Goal: Contribute content: Contribute content

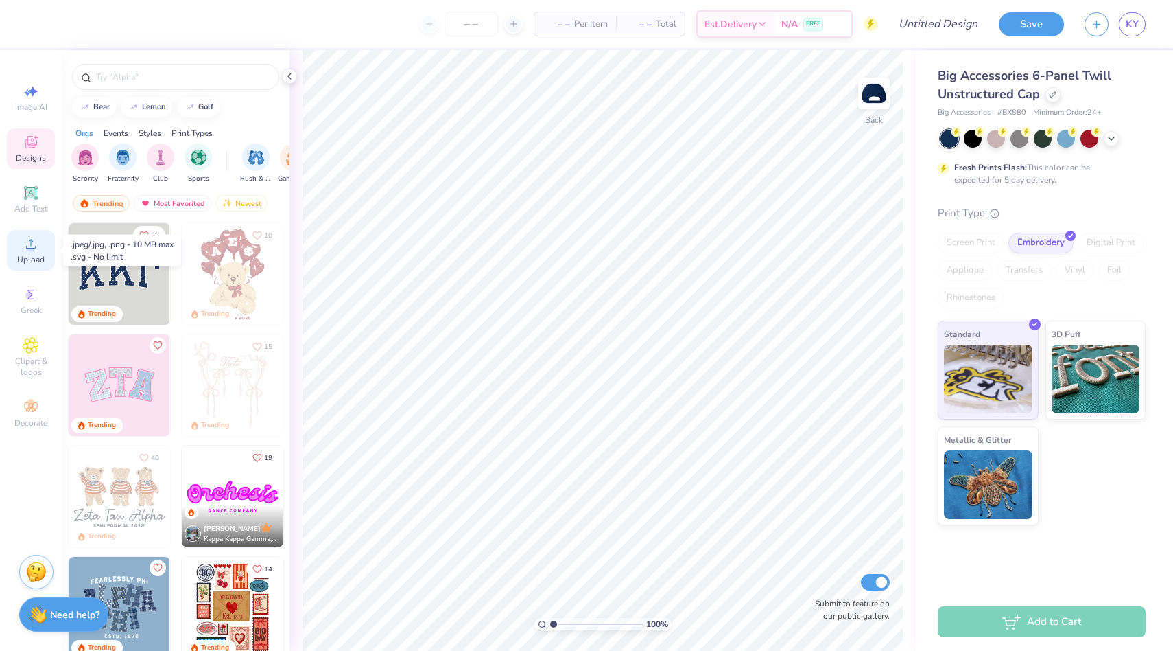
click at [30, 243] on icon at bounding box center [31, 244] width 10 height 10
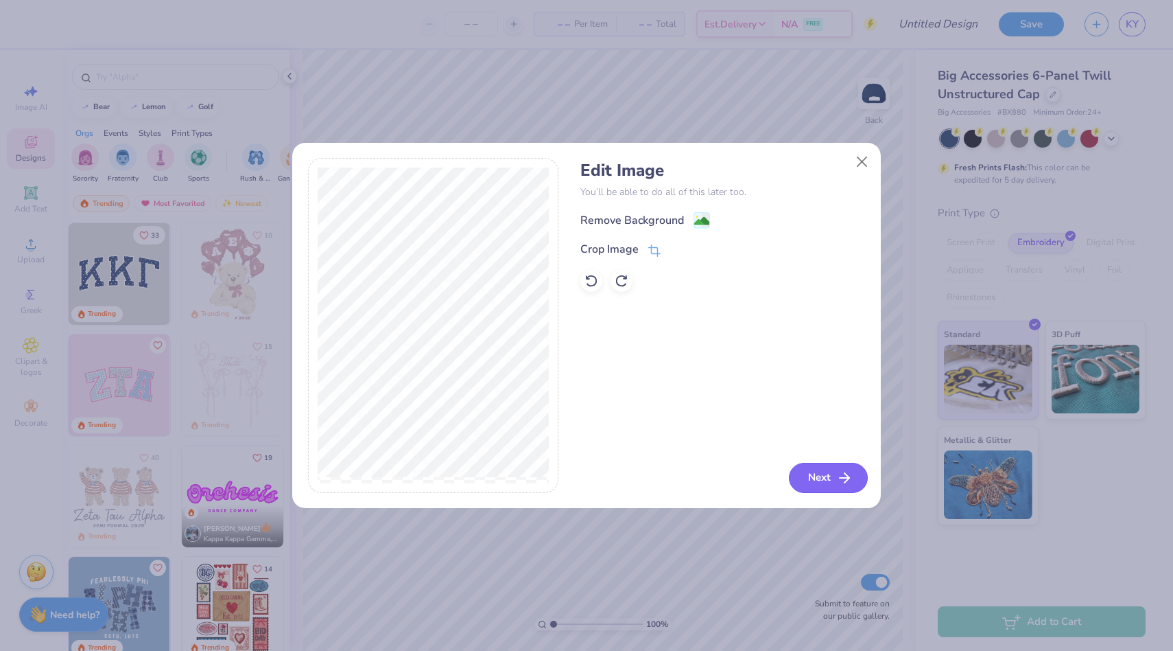
click at [820, 478] on button "Next" at bounding box center [828, 478] width 79 height 30
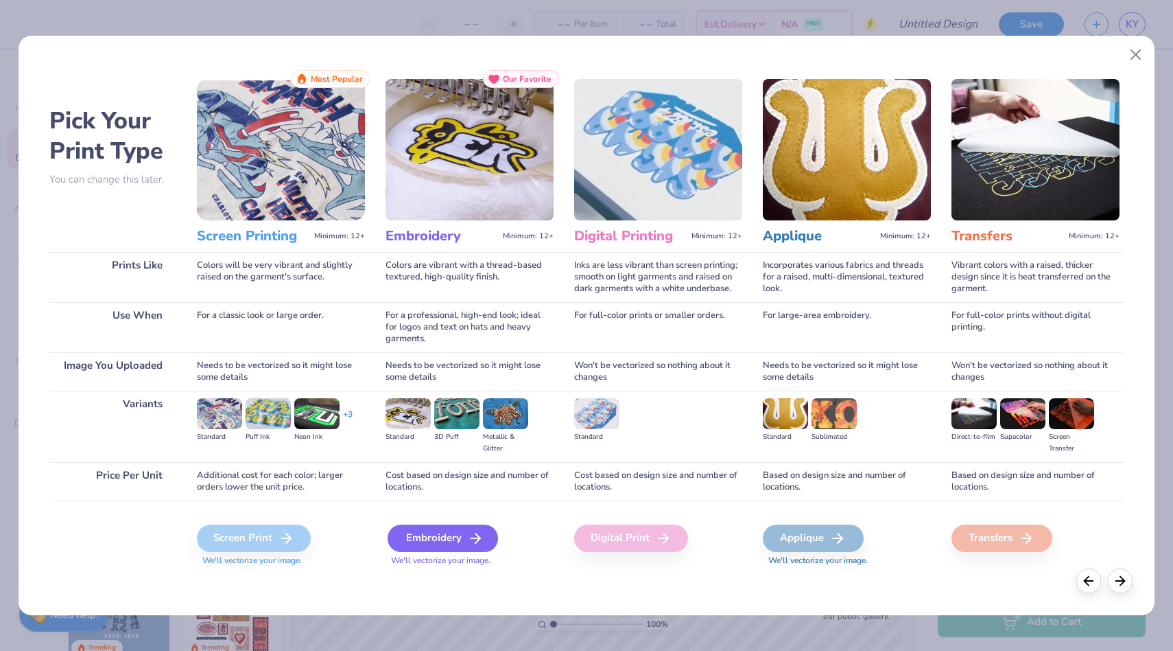
click at [474, 541] on icon at bounding box center [475, 538] width 16 height 16
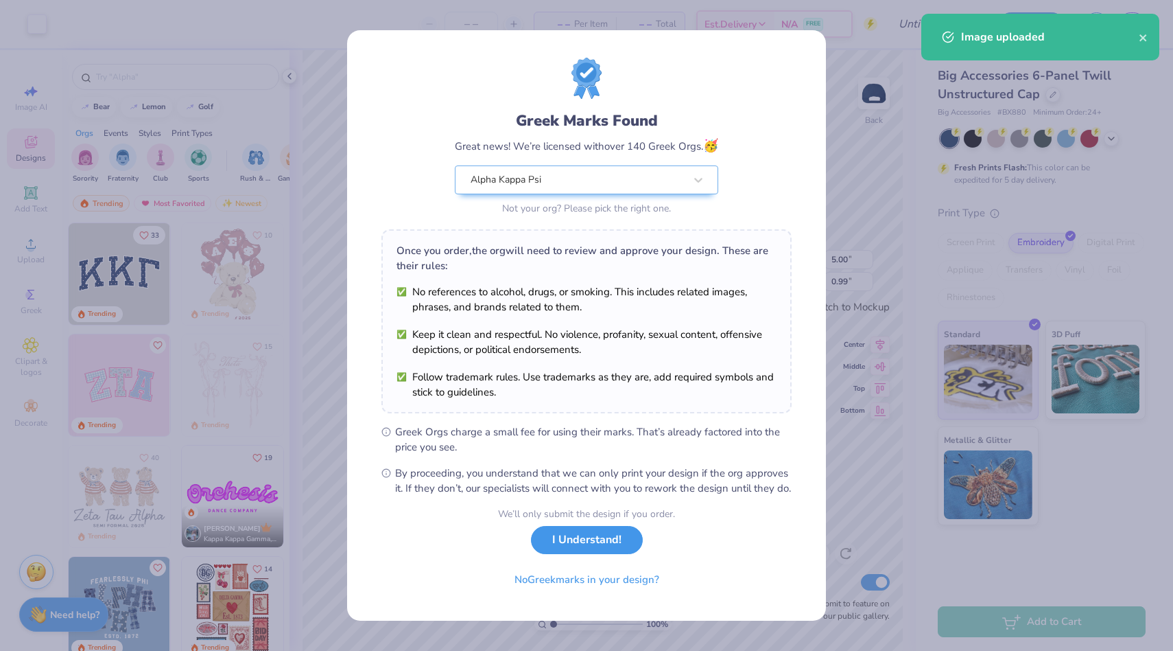
click at [626, 546] on button "I Understand!" at bounding box center [587, 540] width 112 height 28
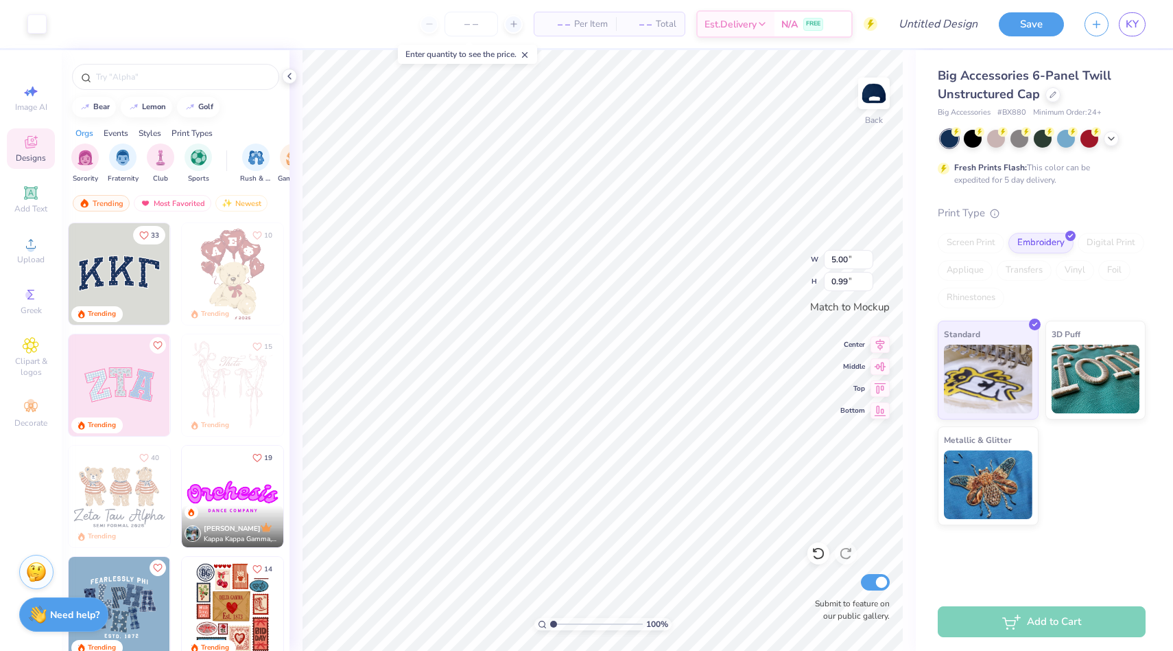
type input "4.54"
type input "0.90"
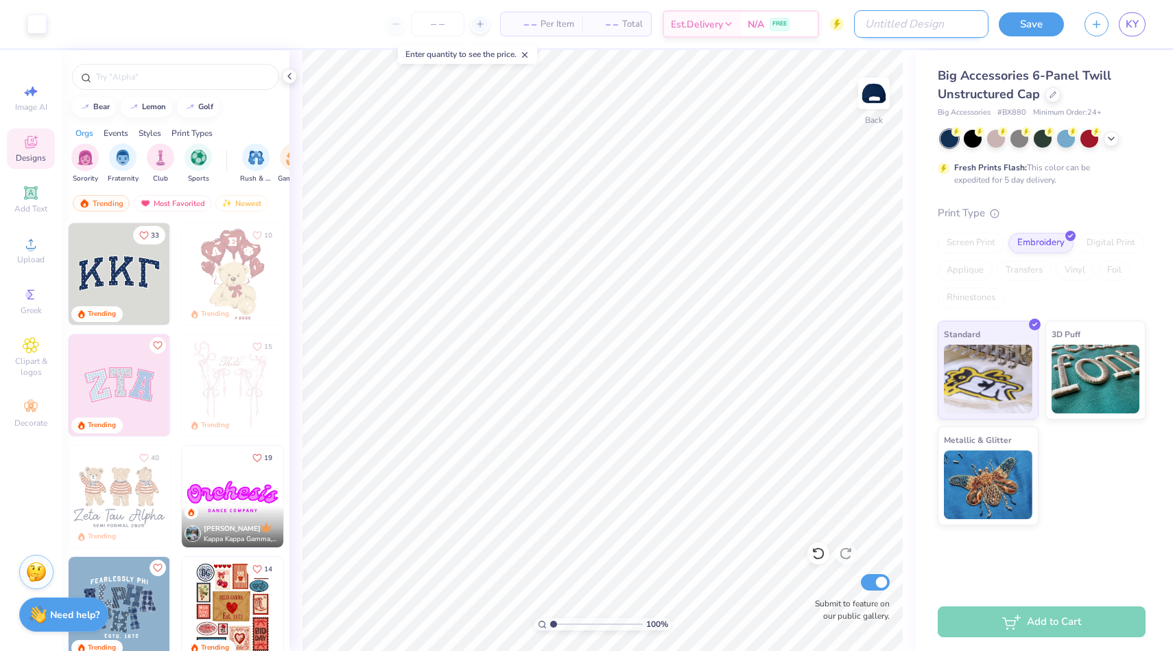
click at [952, 27] on input "Design Title" at bounding box center [921, 23] width 135 height 27
type input "C"
type input "cap"
click at [1036, 18] on button "Save" at bounding box center [1031, 22] width 65 height 24
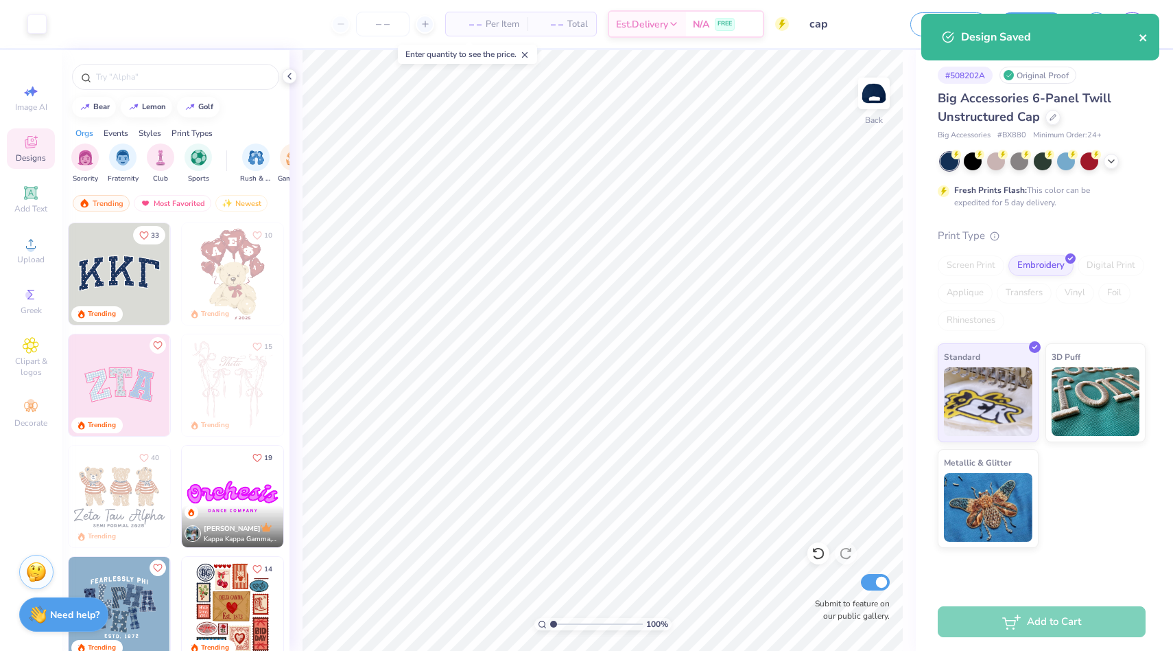
click at [1140, 38] on icon "close" at bounding box center [1144, 37] width 10 height 11
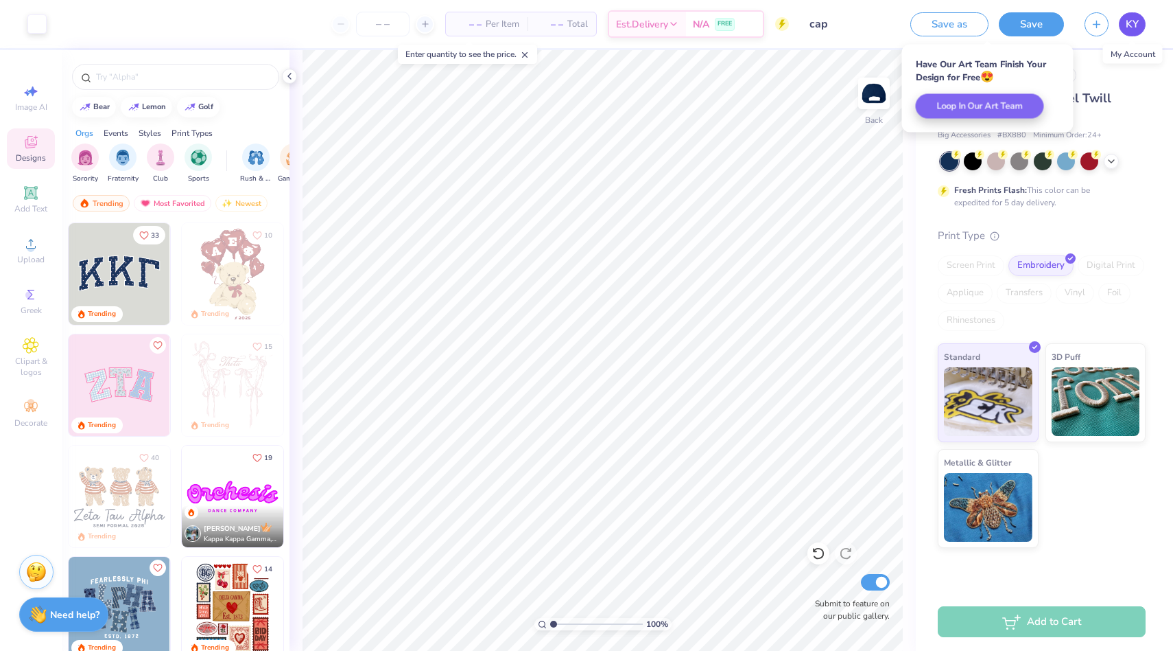
click at [1129, 15] on link "KY" at bounding box center [1132, 24] width 27 height 24
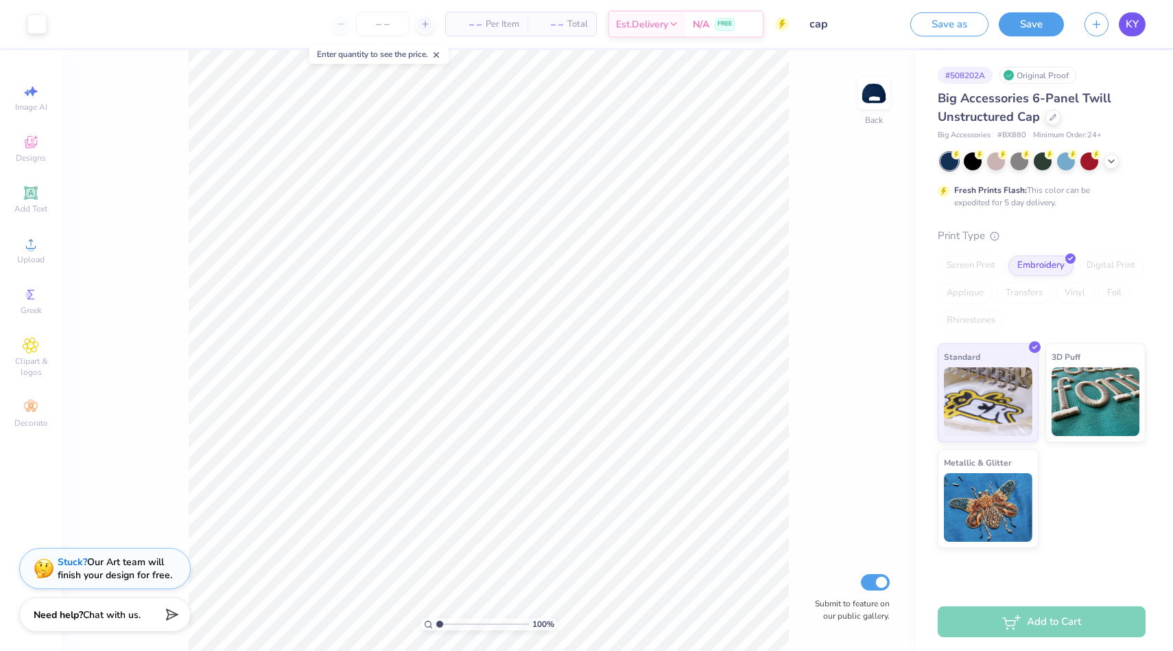
click at [1137, 24] on span "KY" at bounding box center [1132, 24] width 13 height 16
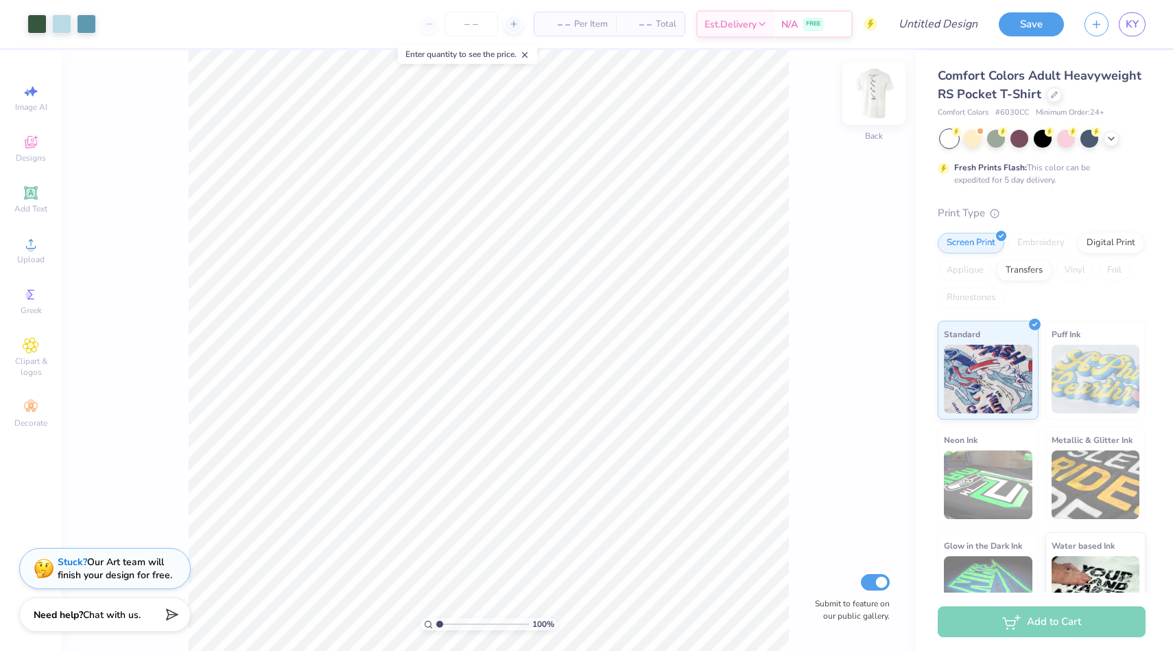
click at [862, 114] on img at bounding box center [874, 93] width 55 height 55
click at [1109, 138] on icon at bounding box center [1111, 137] width 11 height 11
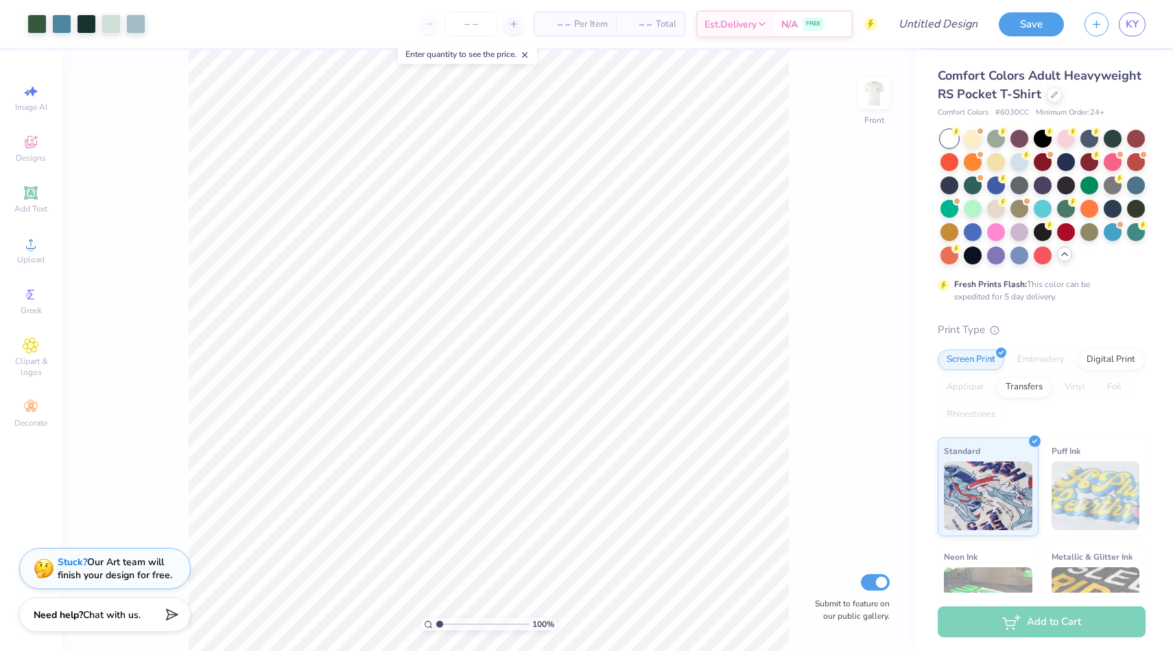
click at [1119, 325] on div "Print Type" at bounding box center [1042, 330] width 208 height 16
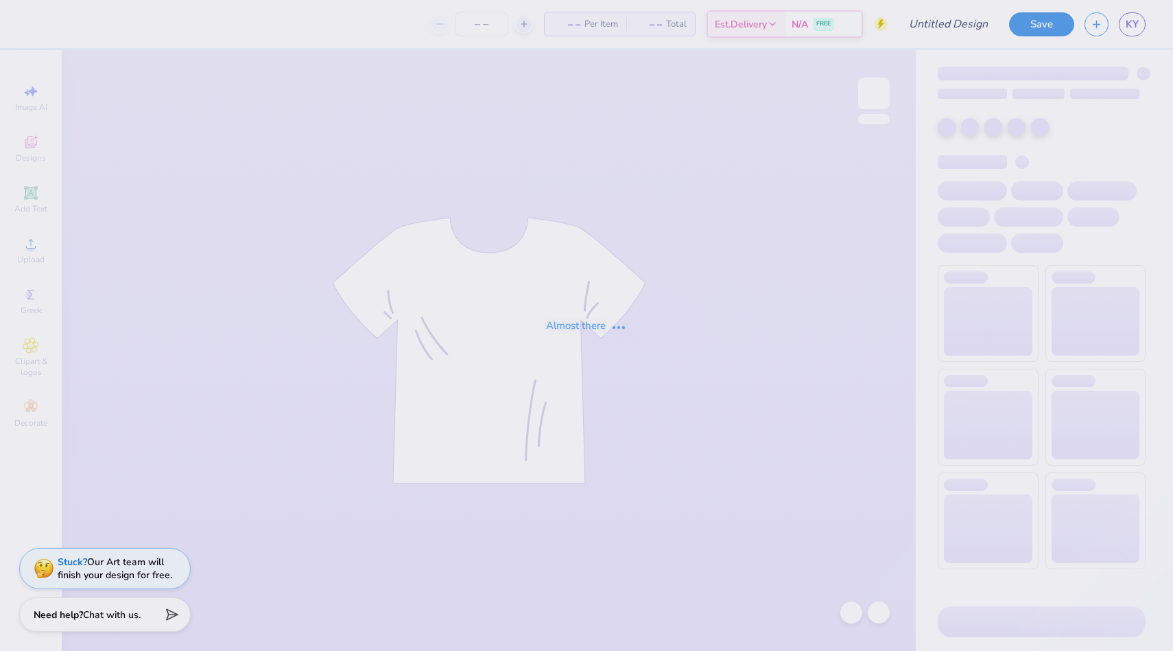
type input "cap"
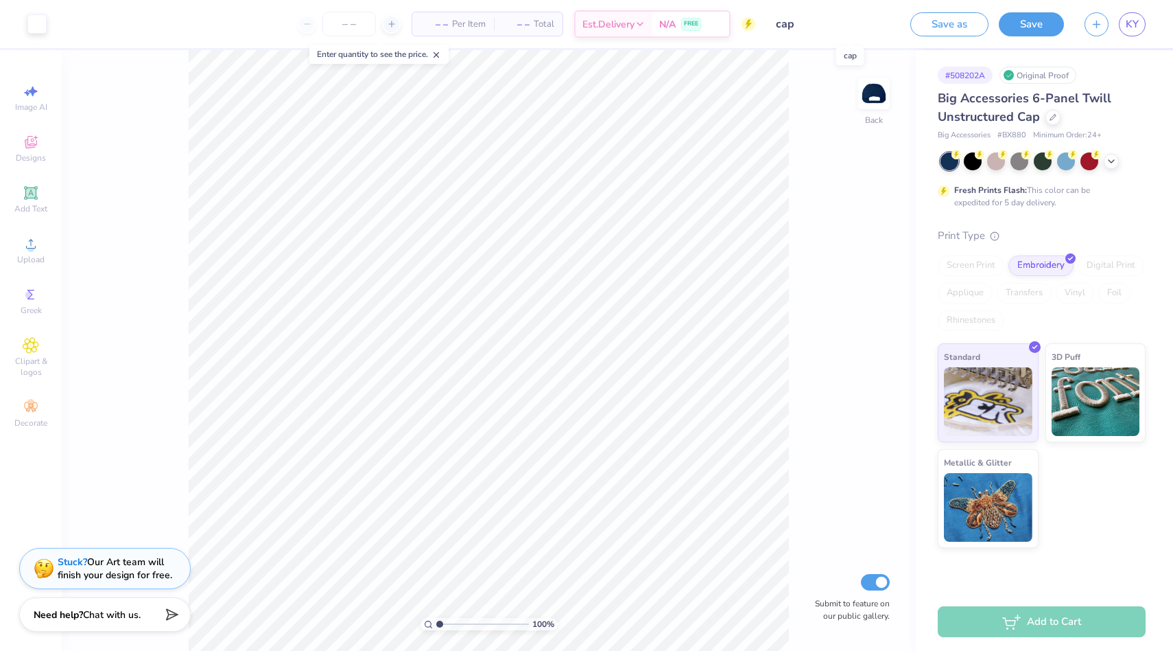
click at [817, 25] on input "cap" at bounding box center [833, 23] width 135 height 27
click at [788, 20] on input "cap" at bounding box center [833, 23] width 135 height 27
click at [935, 20] on button "Save as" at bounding box center [950, 22] width 78 height 24
click at [821, 25] on input "cap" at bounding box center [818, 23] width 135 height 27
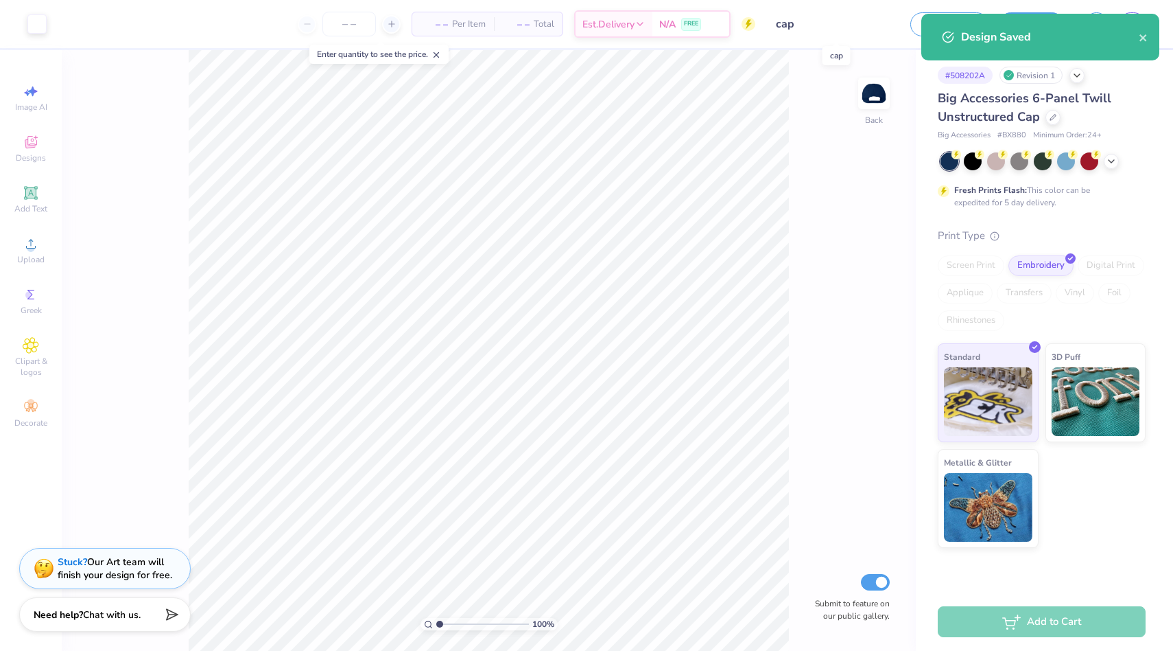
drag, startPoint x: 802, startPoint y: 27, endPoint x: 776, endPoint y: 25, distance: 26.2
click at [776, 25] on input "cap" at bounding box center [833, 23] width 135 height 27
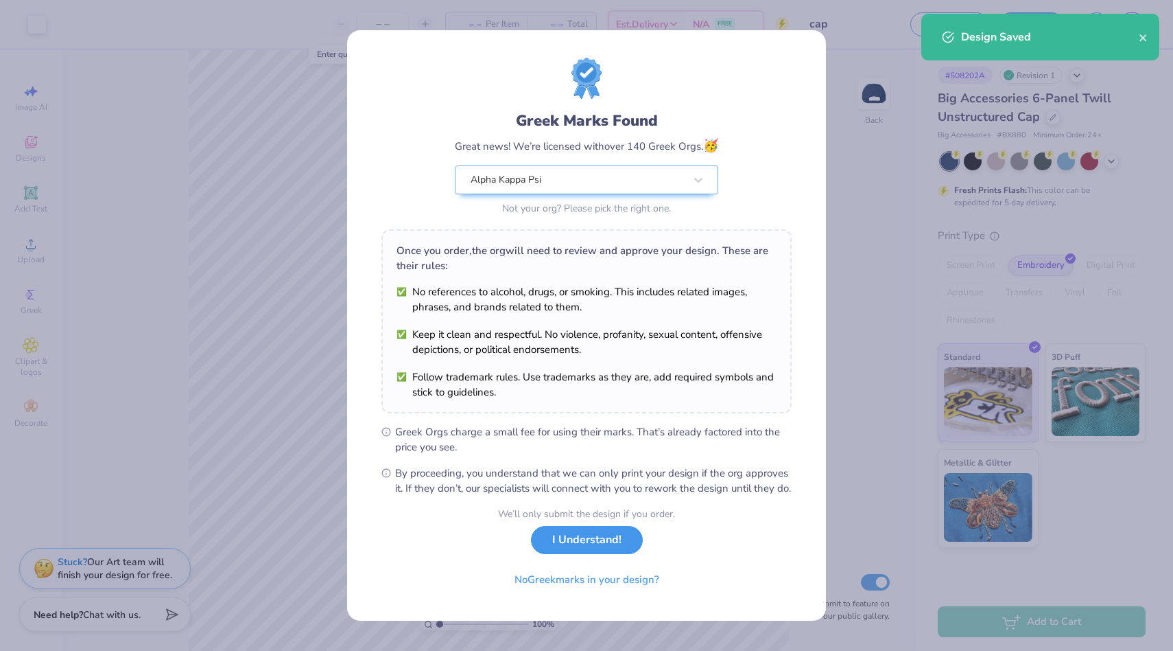
click at [587, 548] on button "I Understand!" at bounding box center [587, 540] width 112 height 28
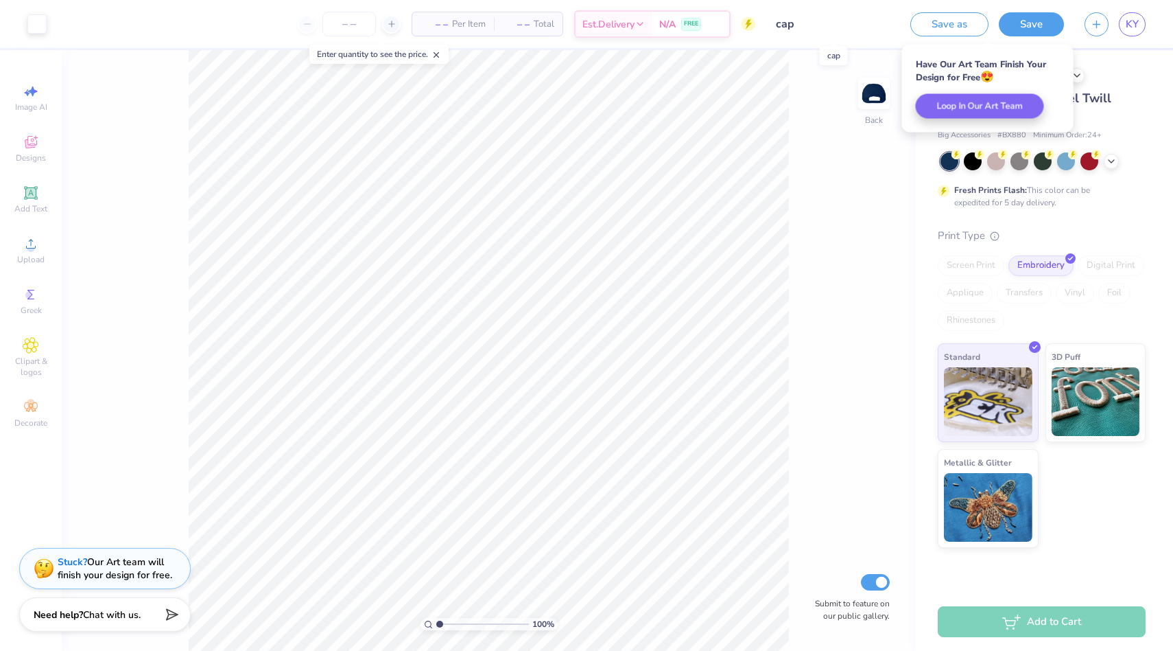
click at [822, 31] on input "cap" at bounding box center [833, 23] width 135 height 27
click at [787, 21] on input "cap" at bounding box center [833, 23] width 135 height 27
click at [783, 20] on input "cap" at bounding box center [833, 23] width 135 height 27
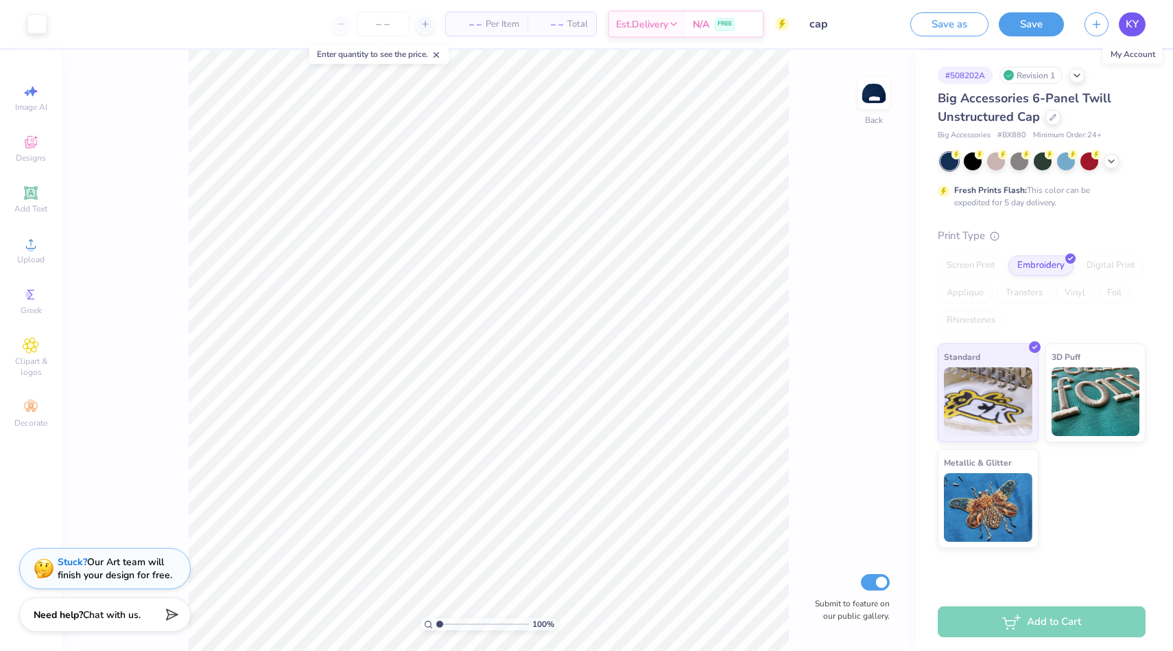
click at [1127, 28] on span "KY" at bounding box center [1132, 24] width 13 height 16
click at [867, 587] on input "Submit to feature on our public gallery." at bounding box center [875, 582] width 29 height 16
checkbox input "false"
click at [980, 19] on button "Save as" at bounding box center [950, 22] width 78 height 24
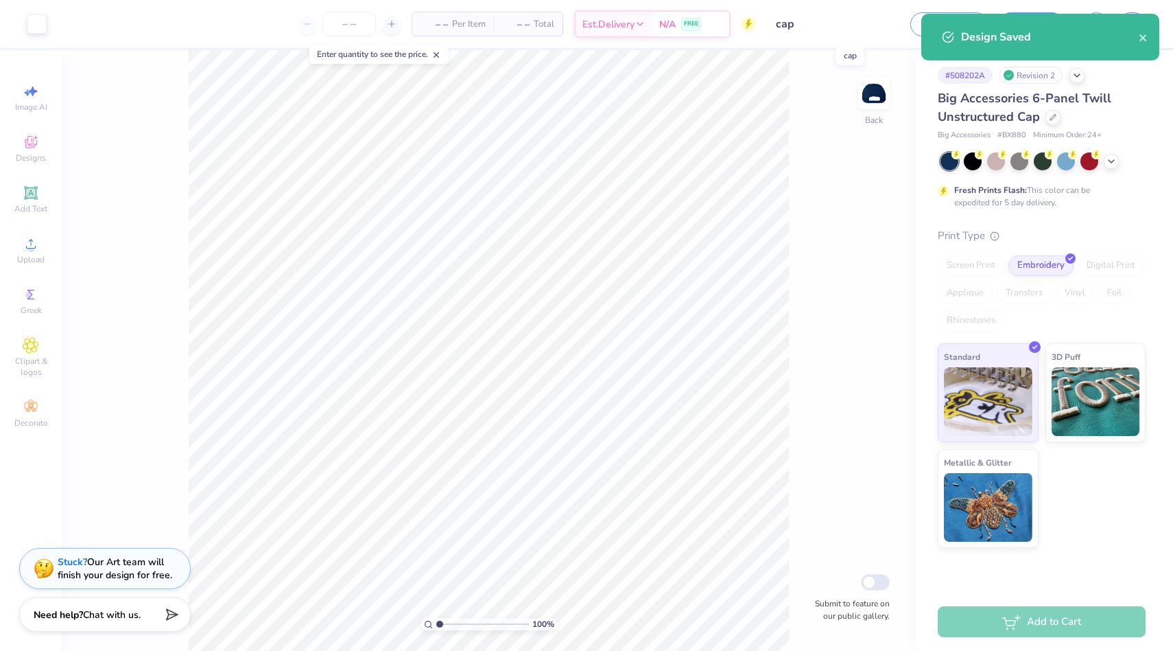
click at [870, 21] on input "cap" at bounding box center [833, 23] width 135 height 27
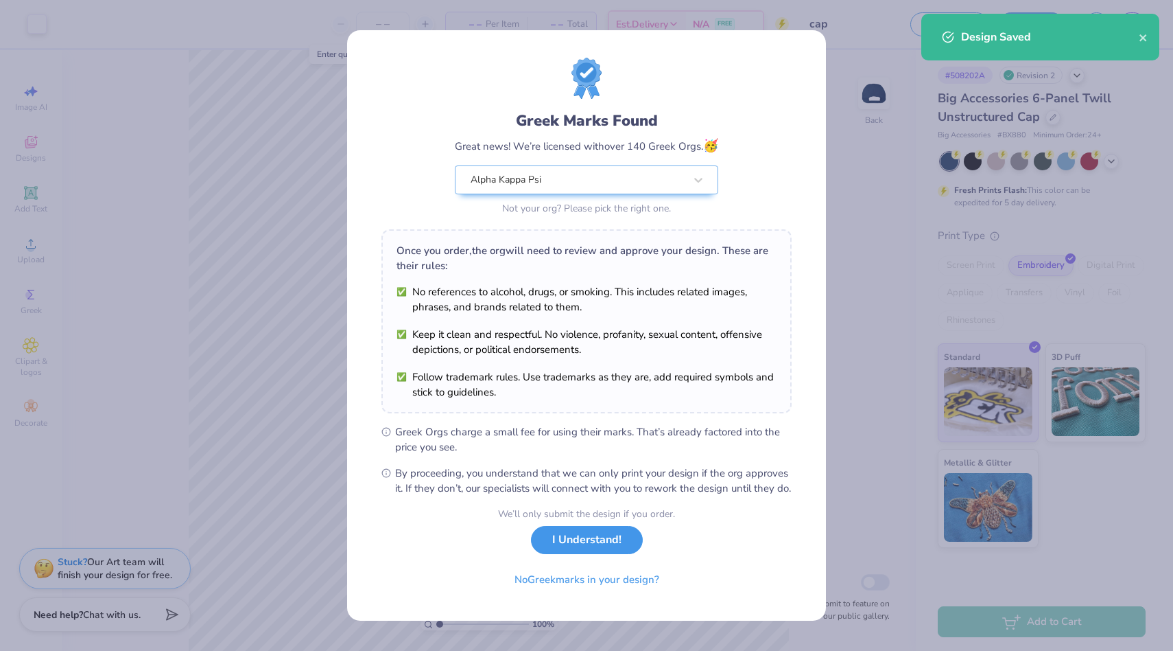
click at [585, 541] on button "I Understand!" at bounding box center [587, 540] width 112 height 28
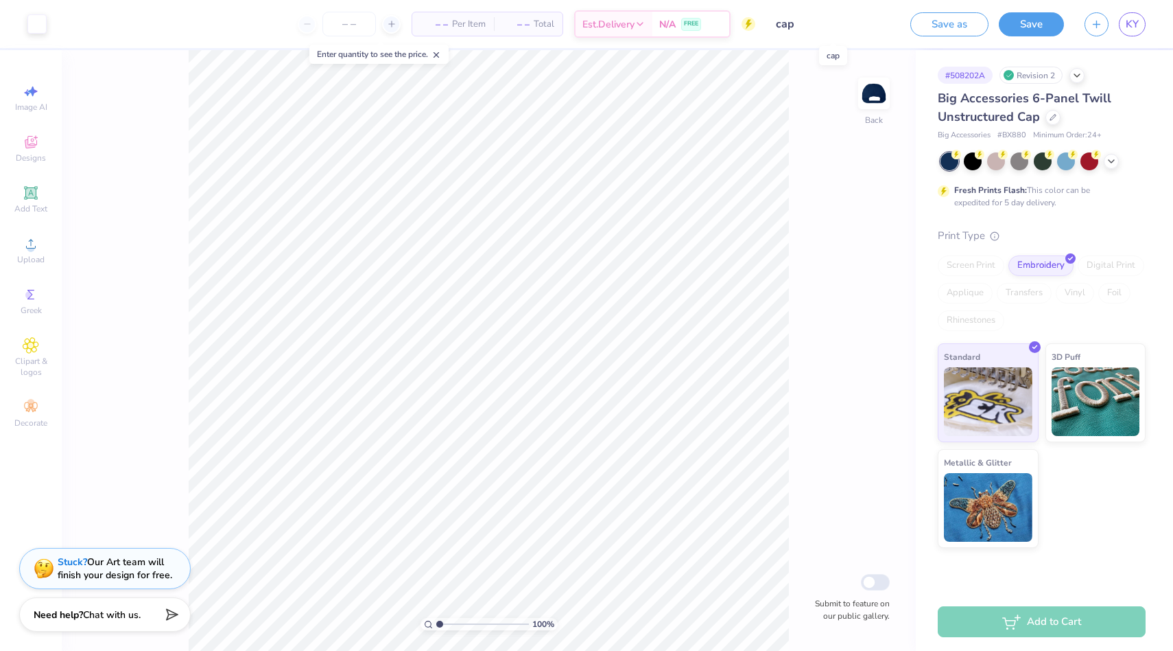
click at [830, 30] on input "cap" at bounding box center [833, 23] width 135 height 27
click at [797, 21] on input "cap" at bounding box center [833, 23] width 135 height 27
click at [784, 21] on input "cap" at bounding box center [833, 23] width 135 height 27
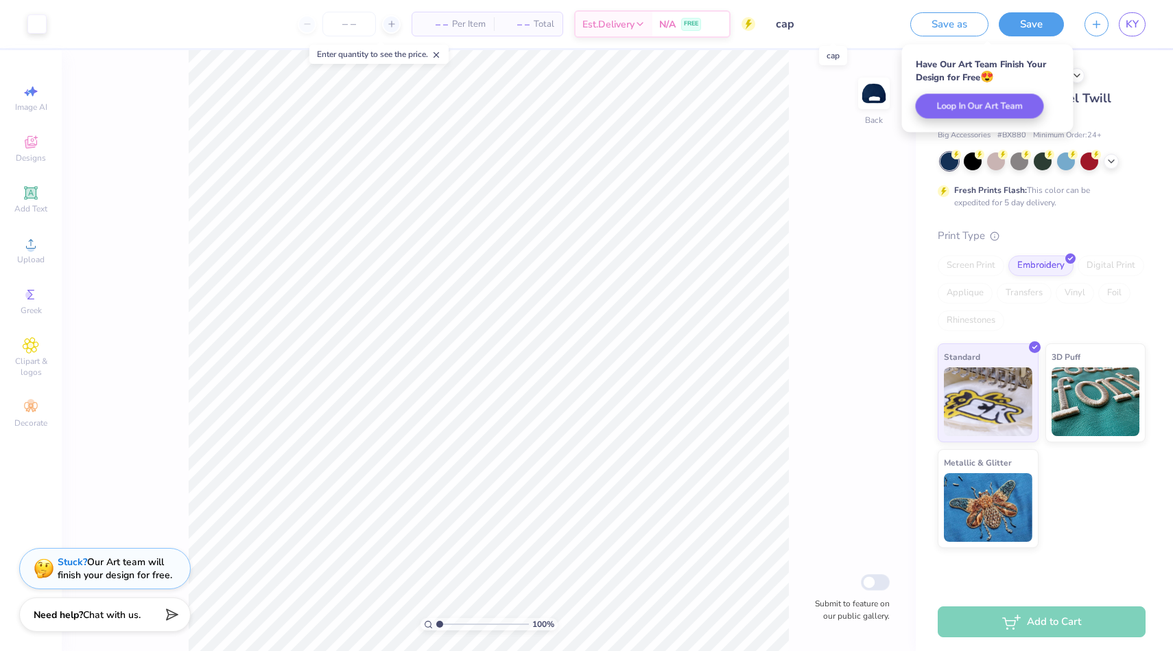
click at [788, 21] on input "cap" at bounding box center [833, 23] width 135 height 27
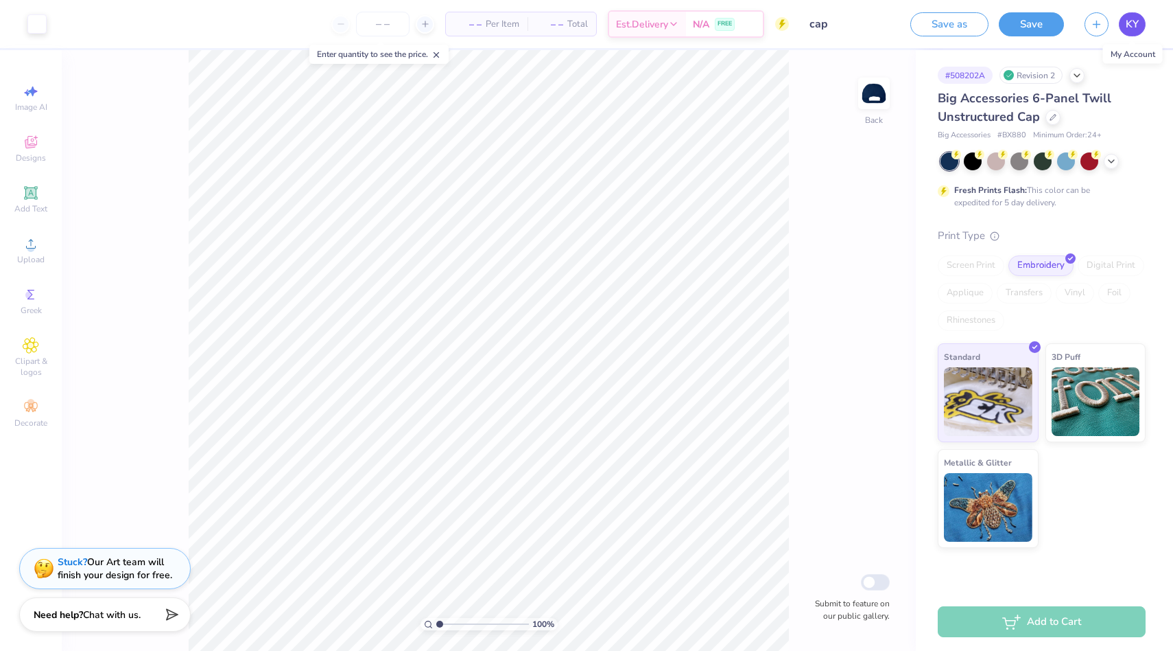
click at [1136, 26] on span "KY" at bounding box center [1132, 24] width 13 height 16
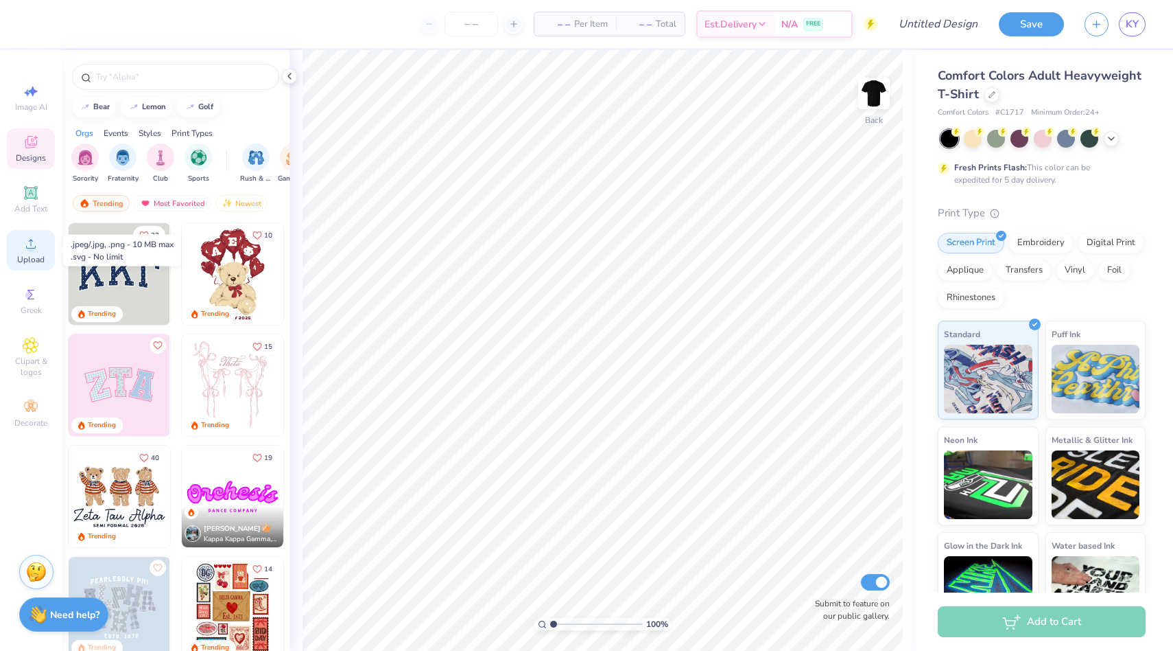
click at [37, 241] on icon at bounding box center [31, 243] width 16 height 16
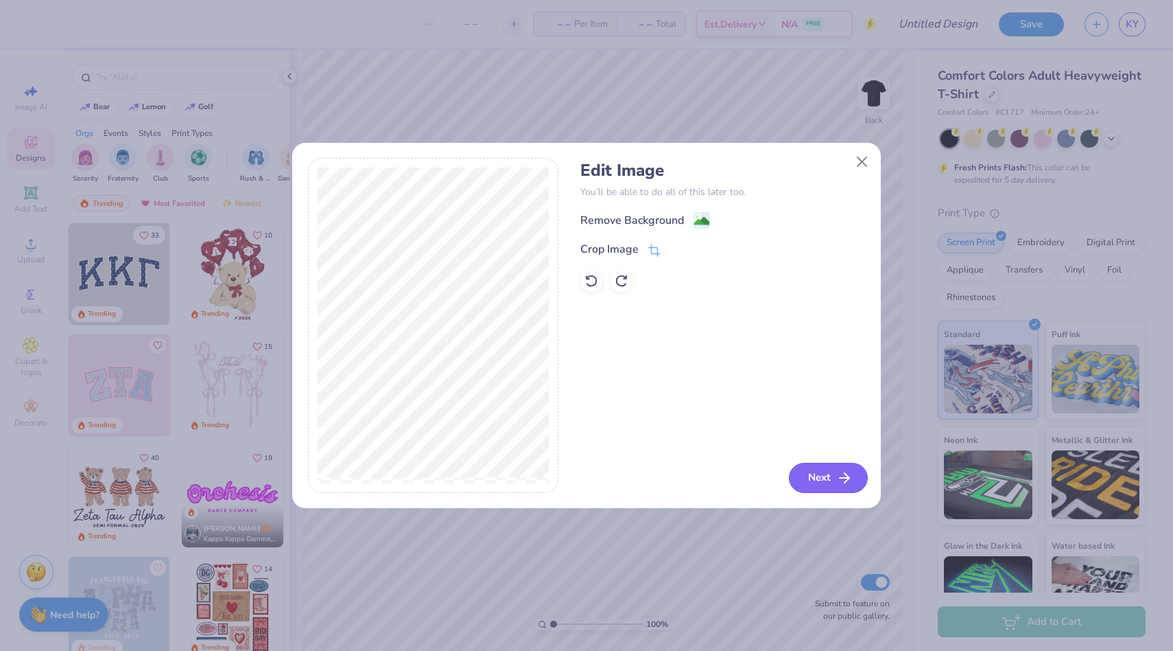
click at [825, 479] on button "Next" at bounding box center [828, 478] width 79 height 30
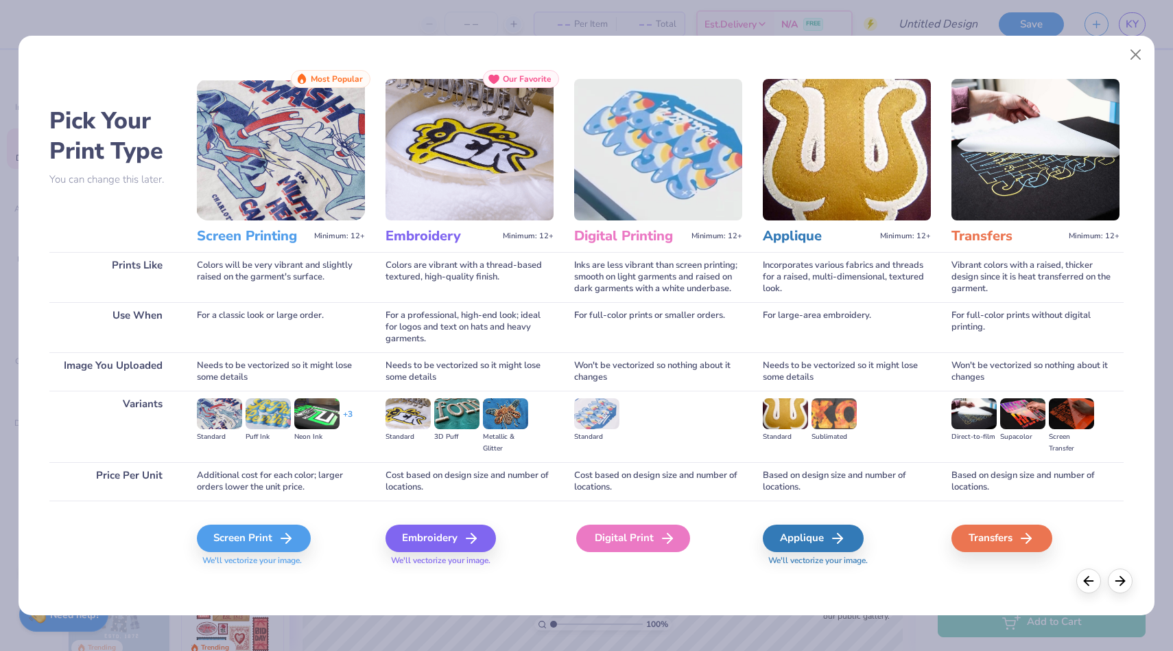
click at [621, 548] on div "Digital Print" at bounding box center [633, 537] width 114 height 27
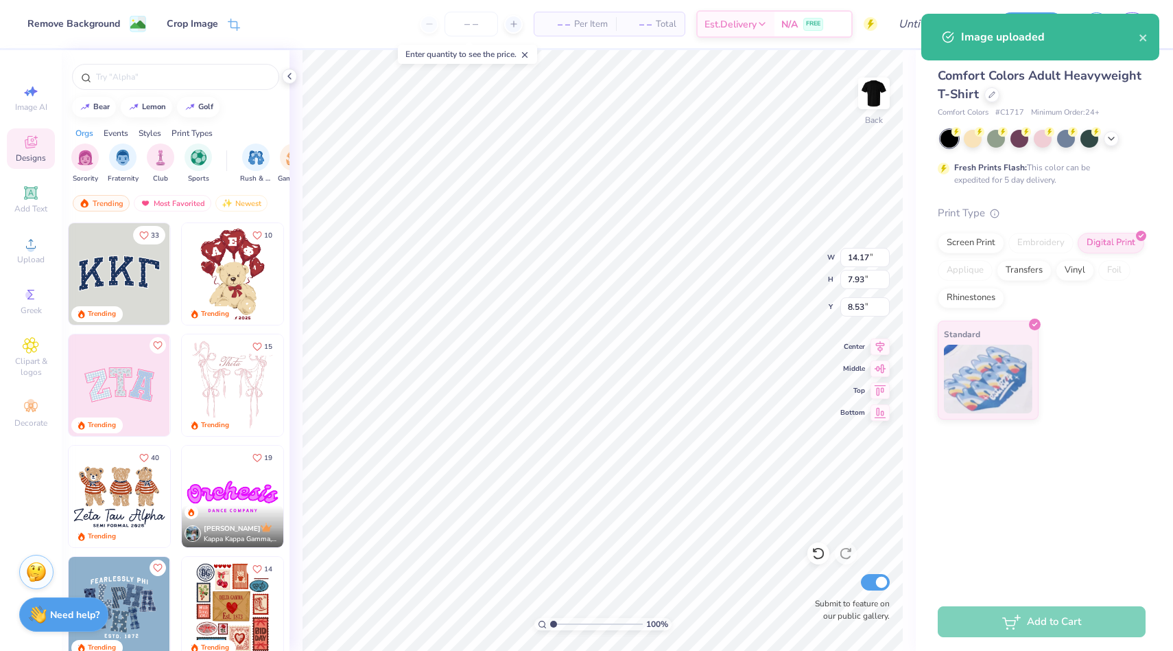
type input "4.57"
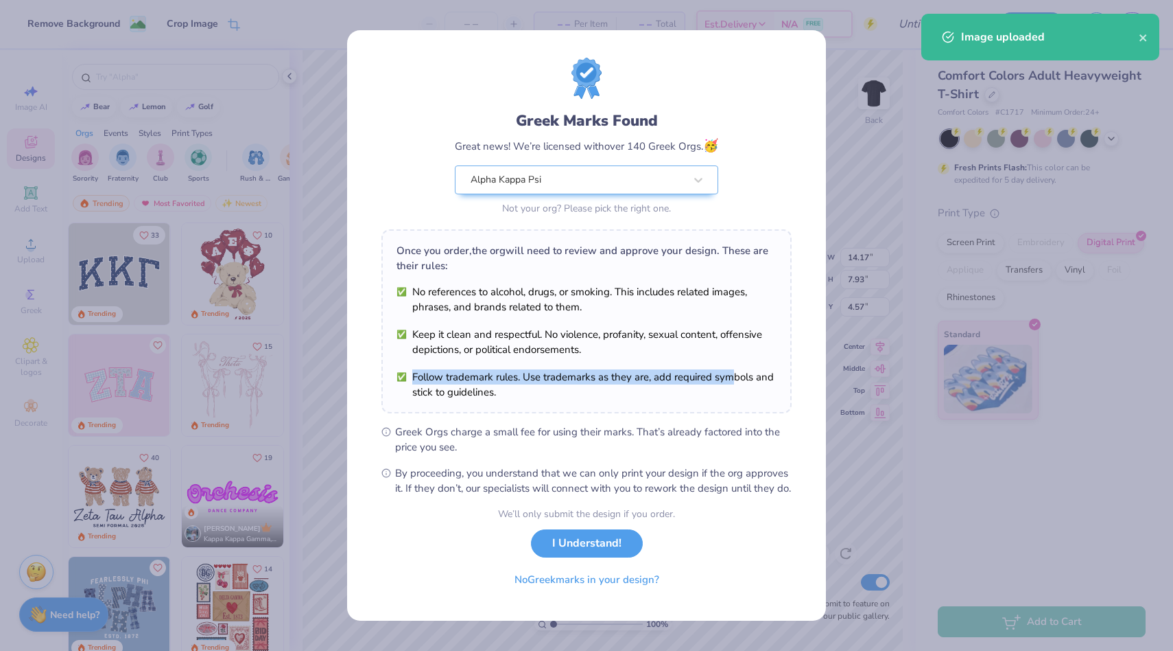
drag, startPoint x: 621, startPoint y: 548, endPoint x: 689, endPoint y: 347, distance: 212.9
click at [689, 347] on ul "No references to alcohol, drugs, or smoking. This includes related images, phra…" at bounding box center [587, 341] width 380 height 115
click at [616, 554] on button "I Understand!" at bounding box center [587, 540] width 112 height 28
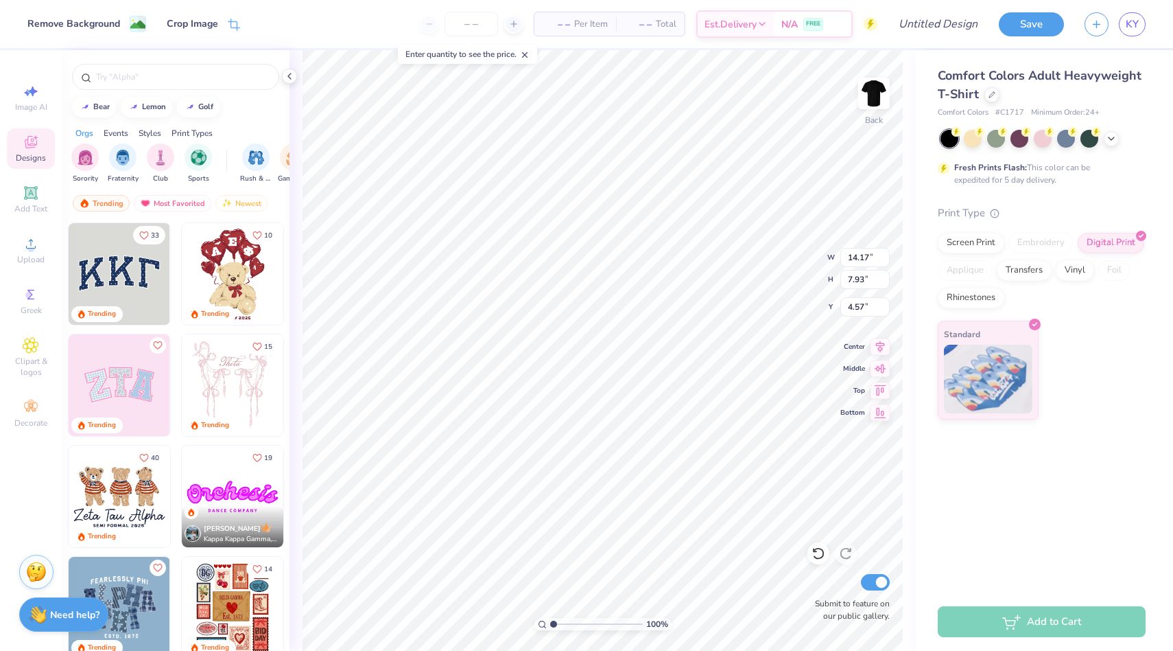
type input "8.81"
type input "4.93"
type input "4.02"
type input "7.64"
type input "4.27"
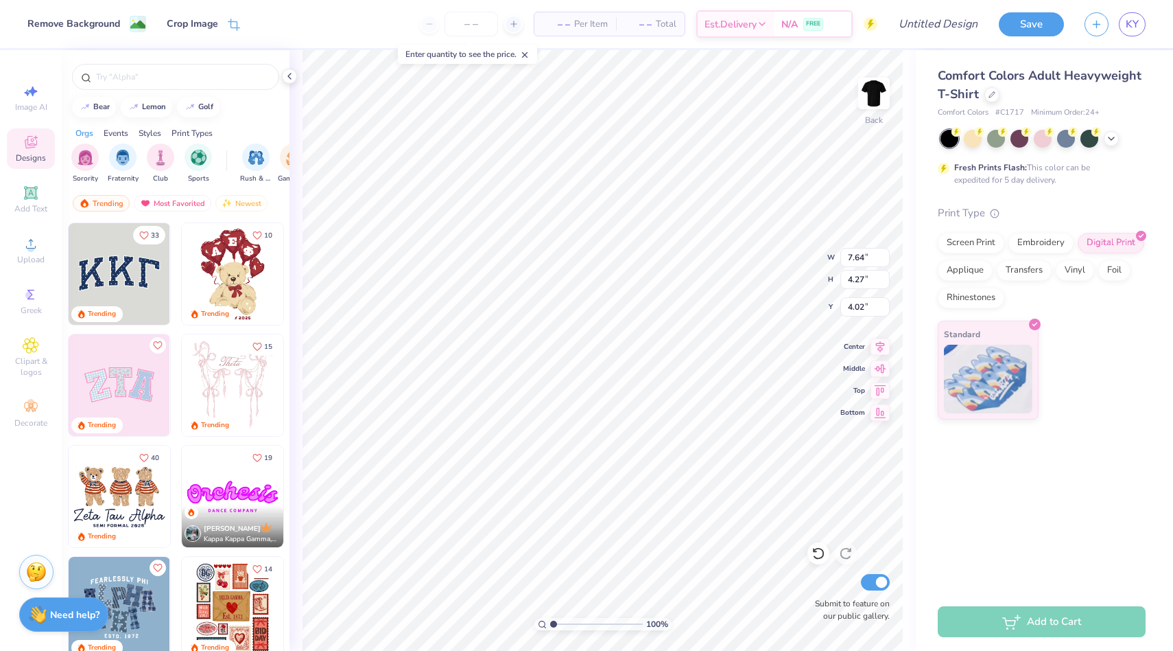
type input "3.00"
click at [762, 274] on div "100 % Back W 7.64 7.64 " H 4.27 4.27 " Y 3.00 3.00 " Center Middle Top Bottom S…" at bounding box center [603, 350] width 627 height 600
type input "6.39"
type input "3.58"
type input "3.47"
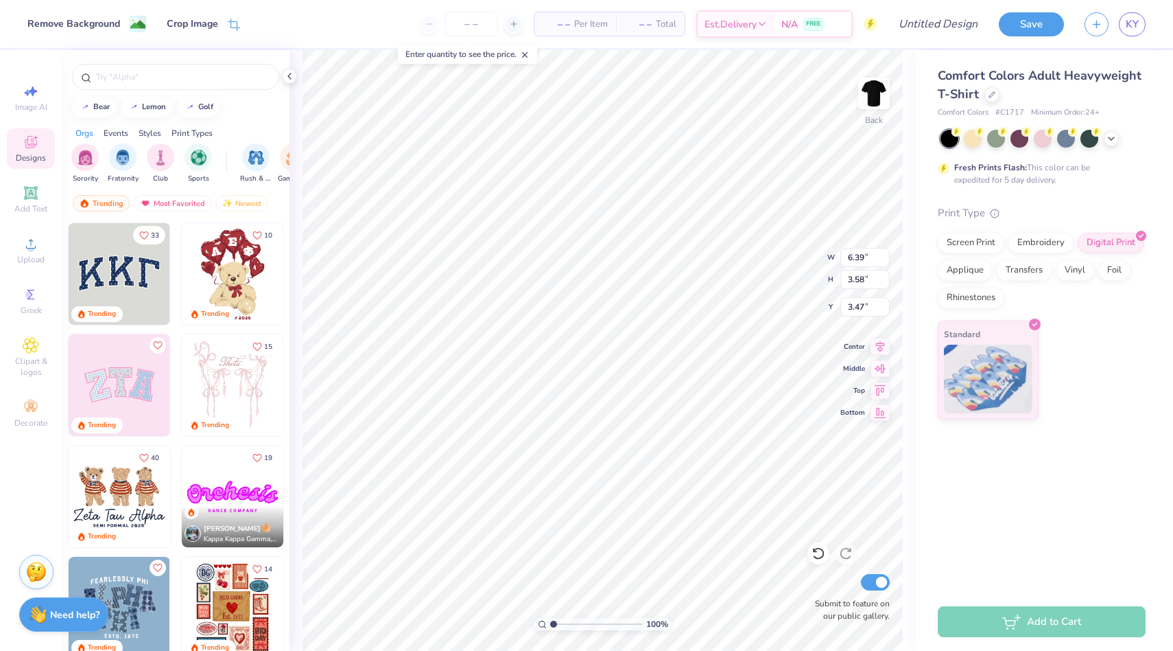
type input "3.00"
type input "3.77"
type input "2.11"
type input "3.00"
type input "3.57"
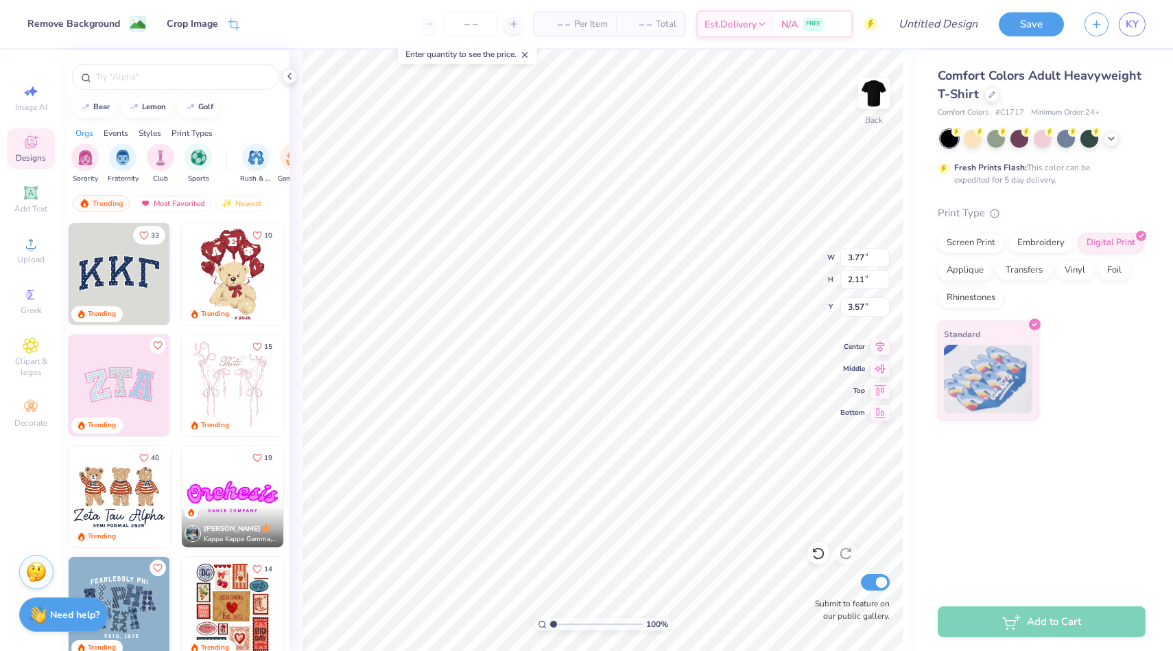
type input "9.12"
type input "5.10"
type input "3.00"
type input "6.75"
type input "3.78"
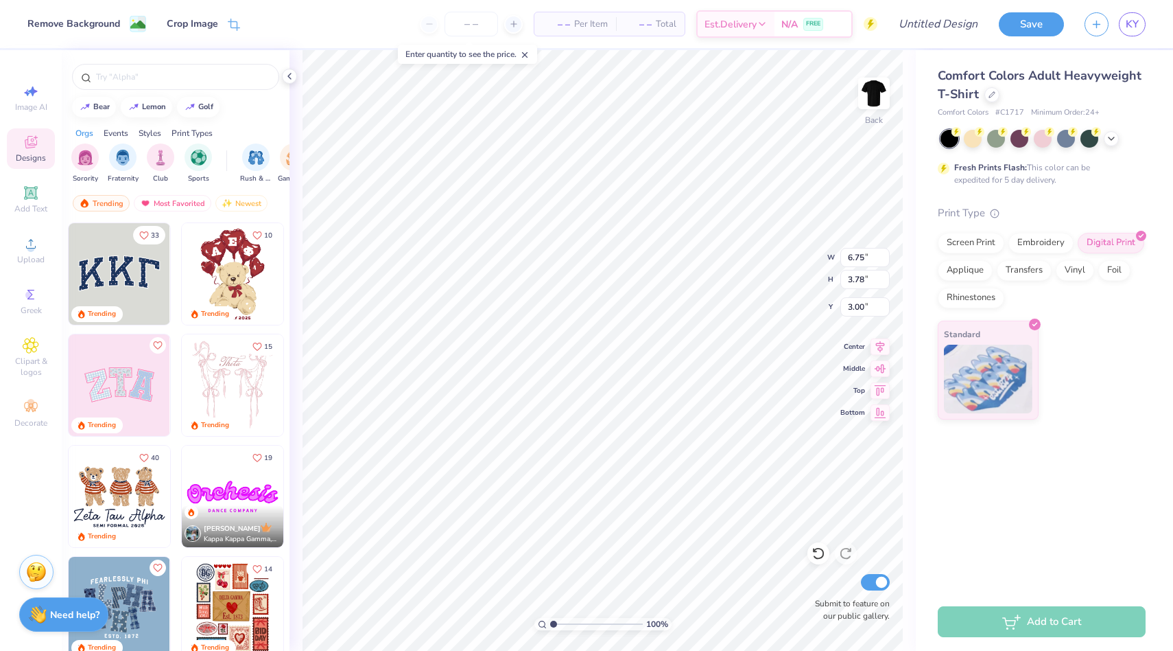
type input "2.71"
type input "12.65"
type input "7.08"
type input "3.00"
type input "3.32"
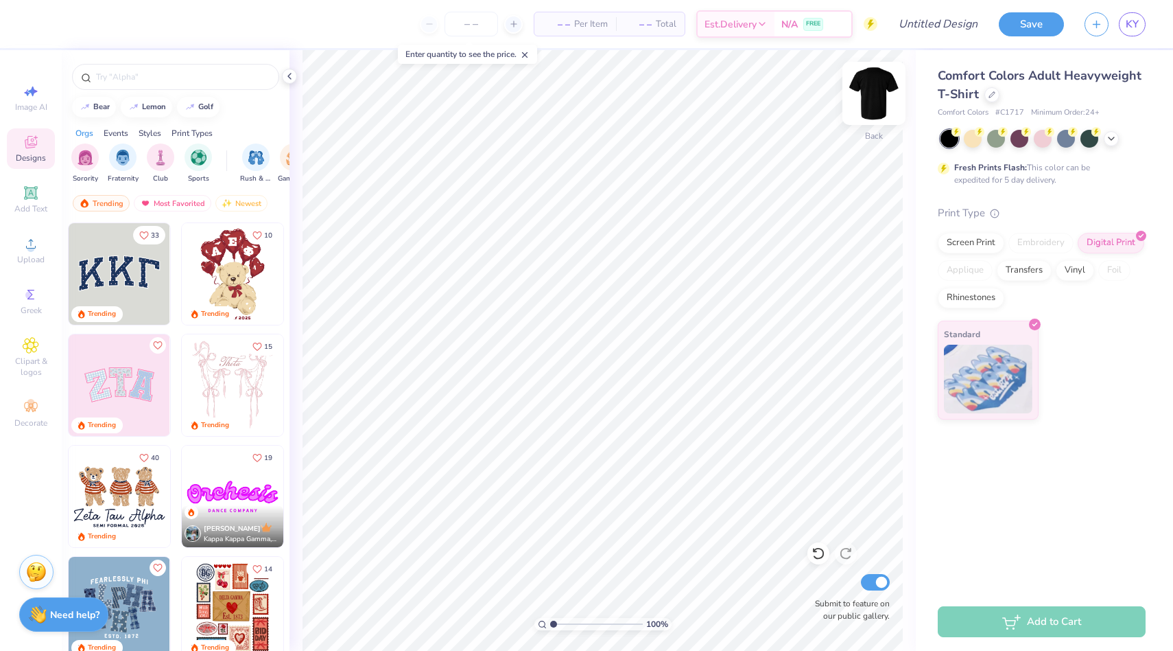
click at [872, 90] on img at bounding box center [874, 93] width 55 height 55
click at [30, 249] on circle at bounding box center [31, 248] width 8 height 8
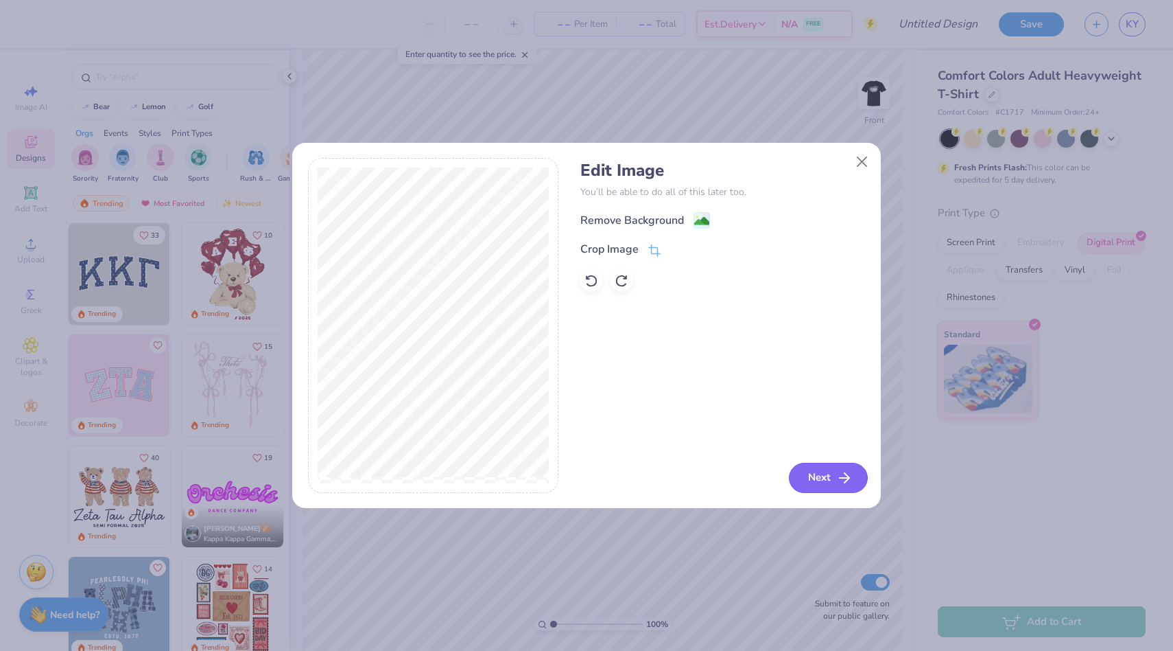
click at [823, 473] on button "Next" at bounding box center [828, 478] width 79 height 30
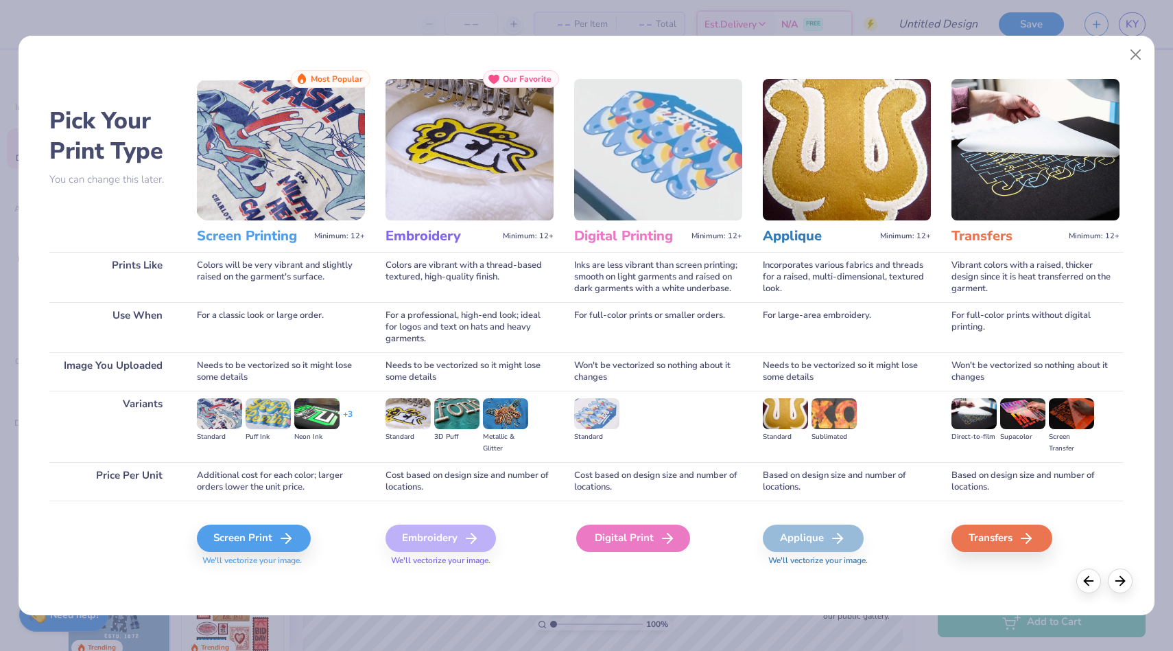
click at [639, 535] on div "Digital Print" at bounding box center [633, 537] width 114 height 27
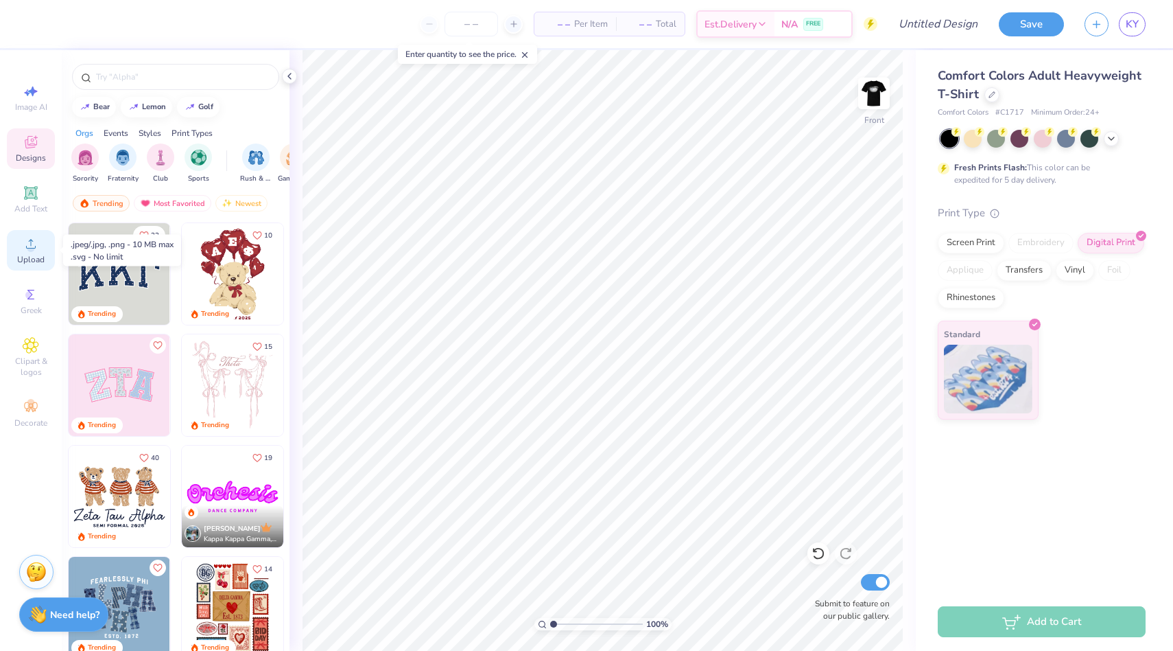
click at [33, 250] on circle at bounding box center [31, 248] width 8 height 8
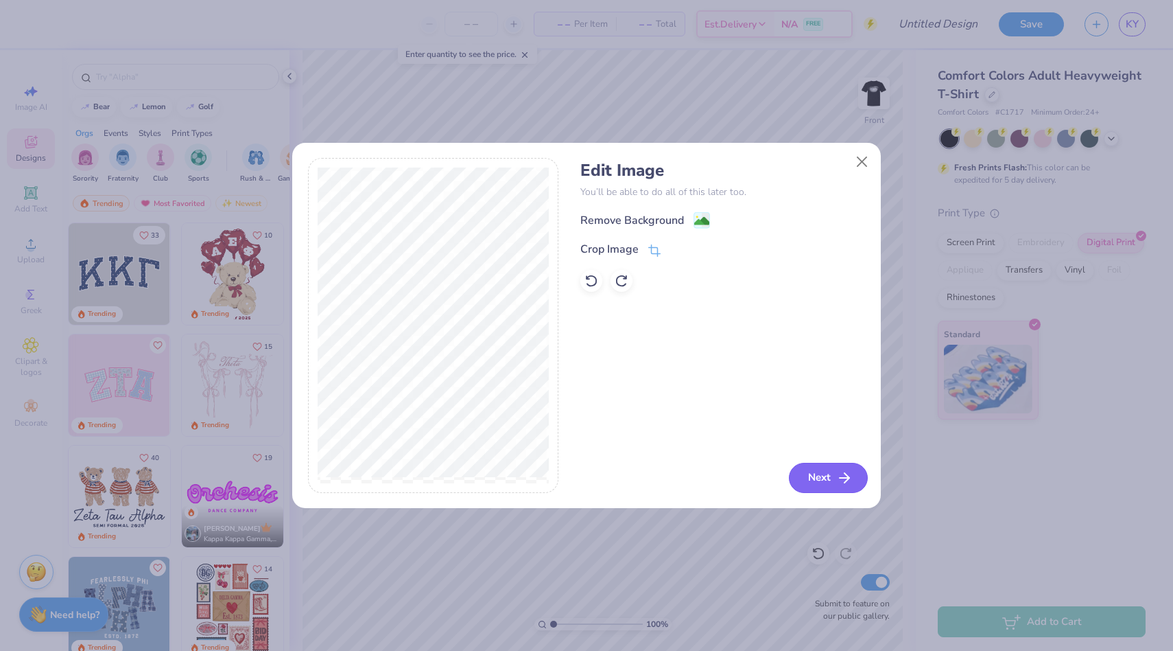
click at [827, 491] on button "Next" at bounding box center [828, 478] width 79 height 30
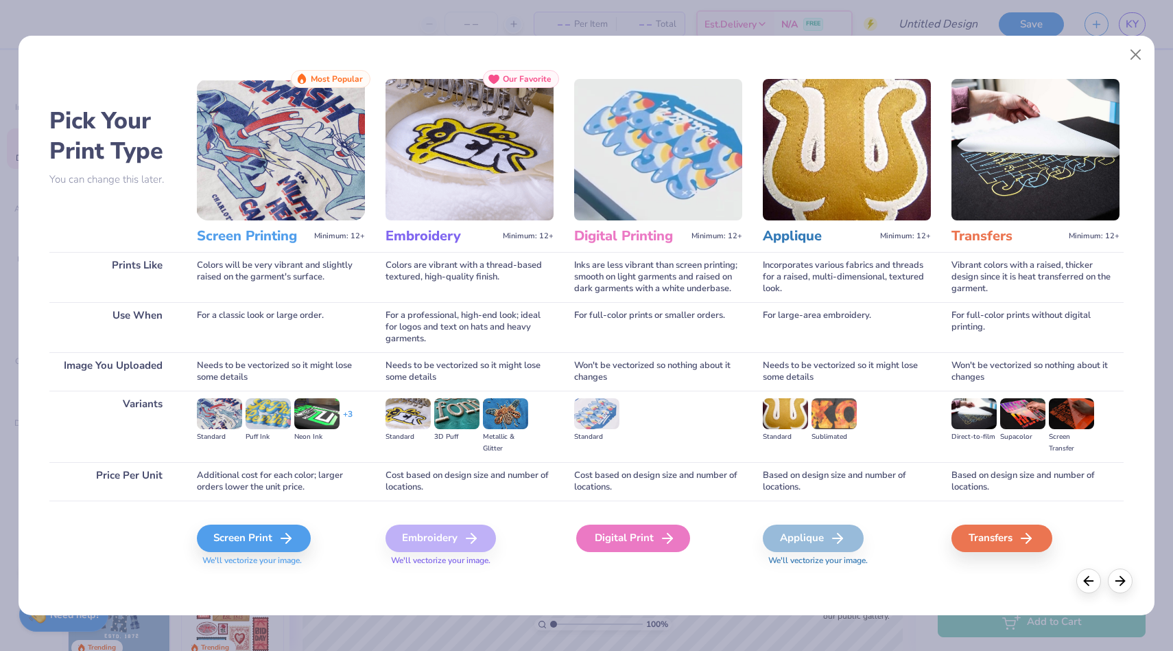
click at [651, 539] on div "Digital Print" at bounding box center [633, 537] width 114 height 27
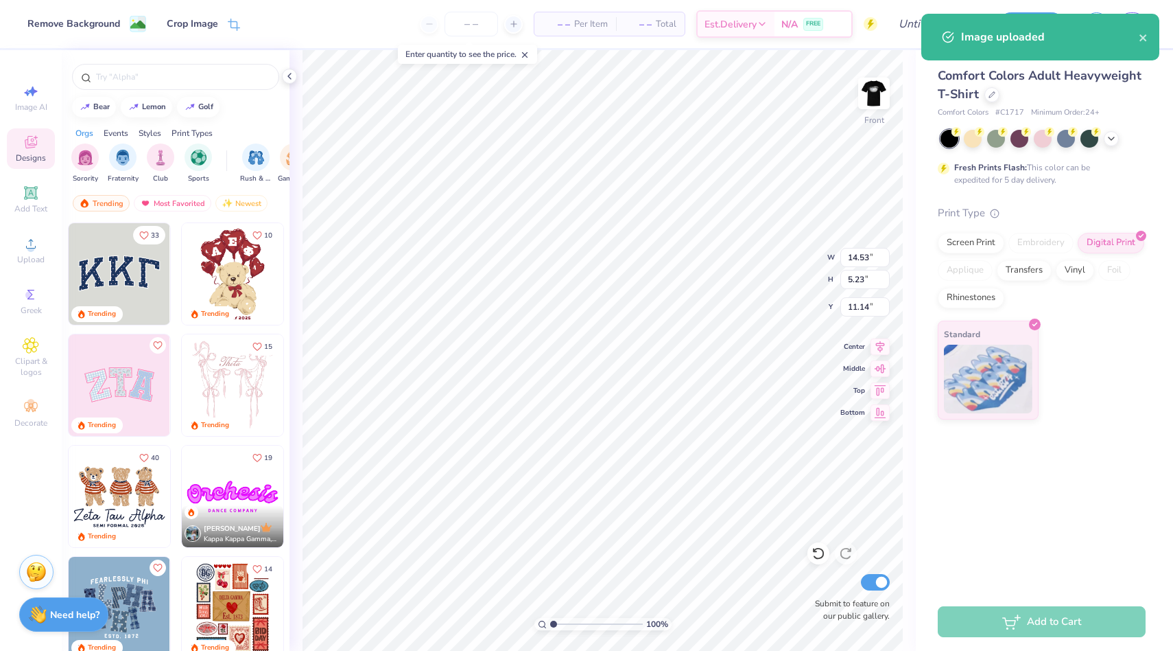
type input "12.48"
type input "4.49"
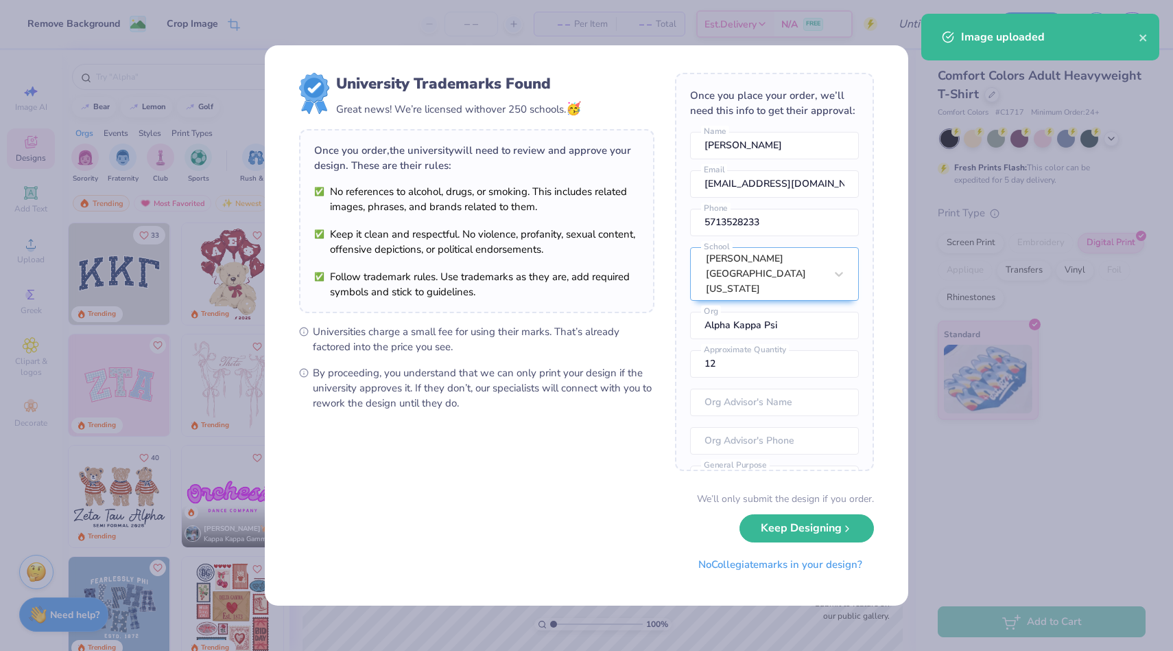
click at [623, 283] on body "Remove Background Crop Image – – Per Item – – Total Est. Delivery N/A FREE Desi…" at bounding box center [586, 325] width 1173 height 651
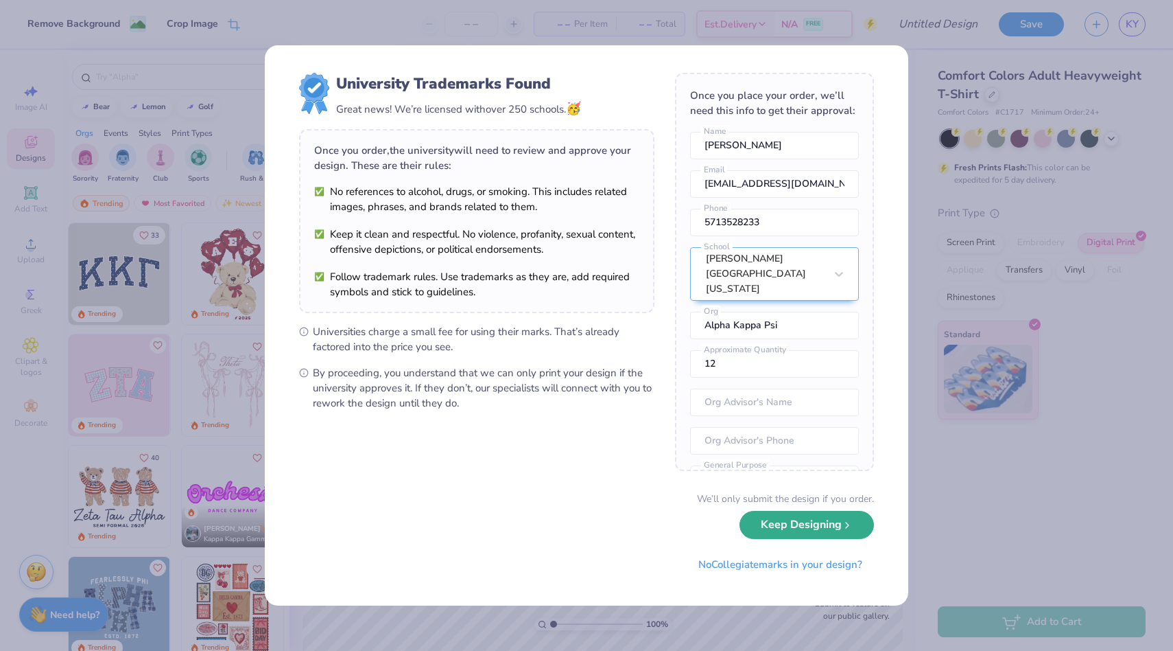
click at [852, 524] on icon "submit" at bounding box center [847, 524] width 11 height 11
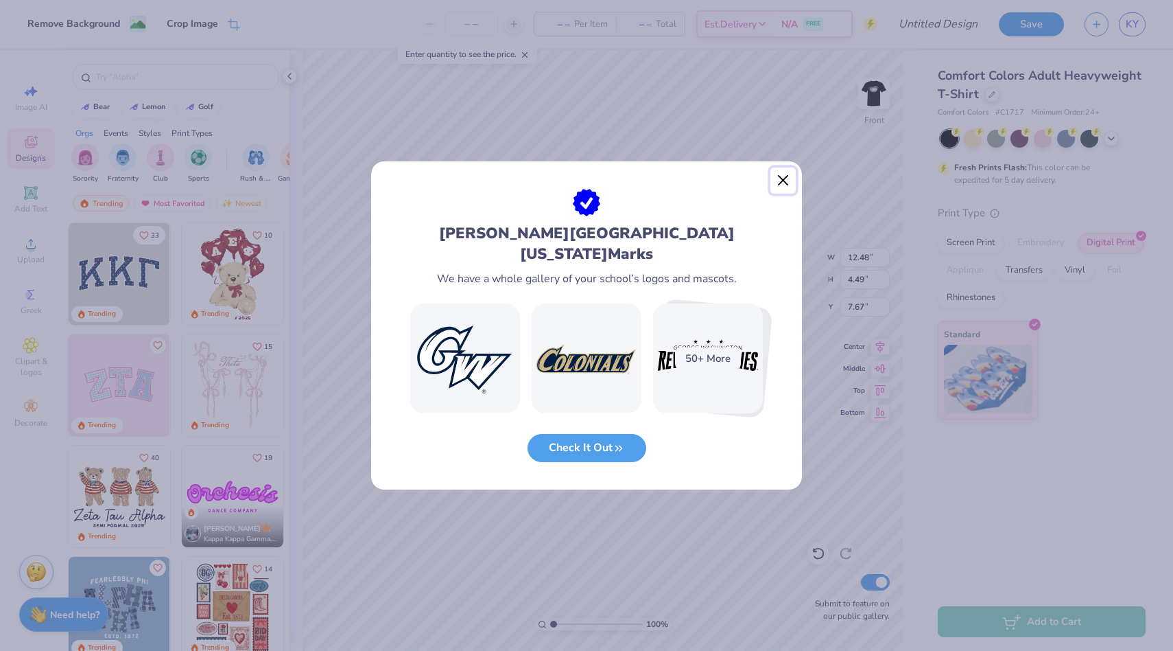
click at [782, 189] on button "Close" at bounding box center [784, 180] width 26 height 26
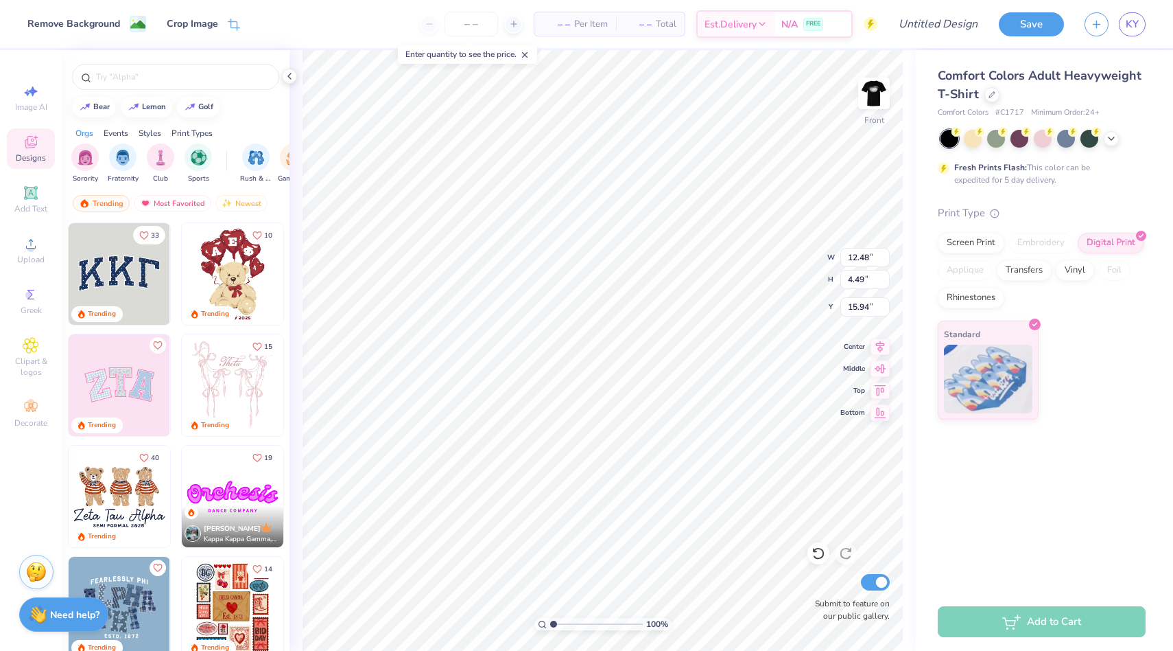
type input "10.17"
type input "13.11"
type input "8.40"
type input "7.33"
type input "8.45"
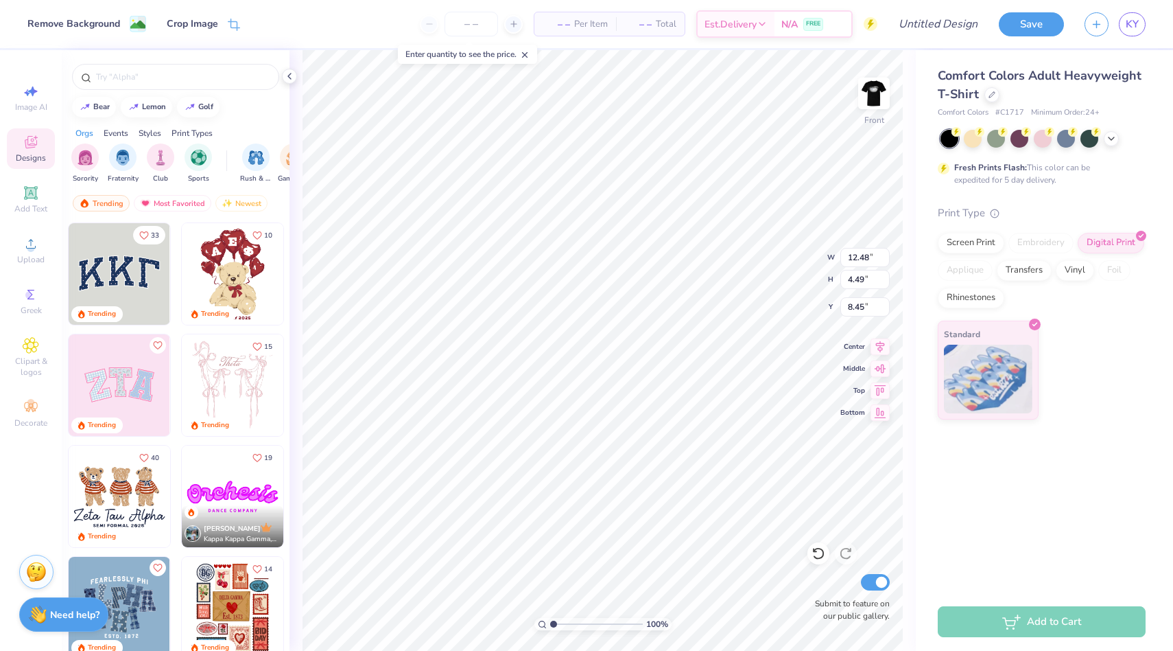
type input "10.34"
type input "7.44"
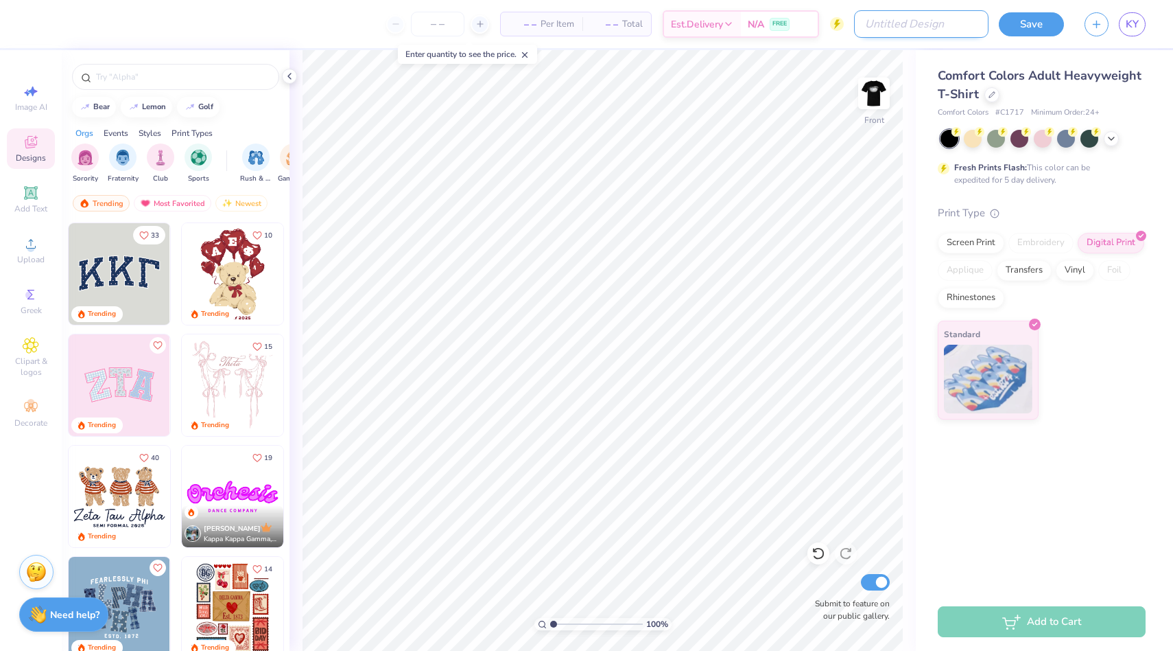
click at [939, 20] on input "Design Title" at bounding box center [921, 23] width 135 height 27
type input "Tooth Gem Design T-Shirt"
click at [1028, 27] on button "Save" at bounding box center [1031, 22] width 65 height 24
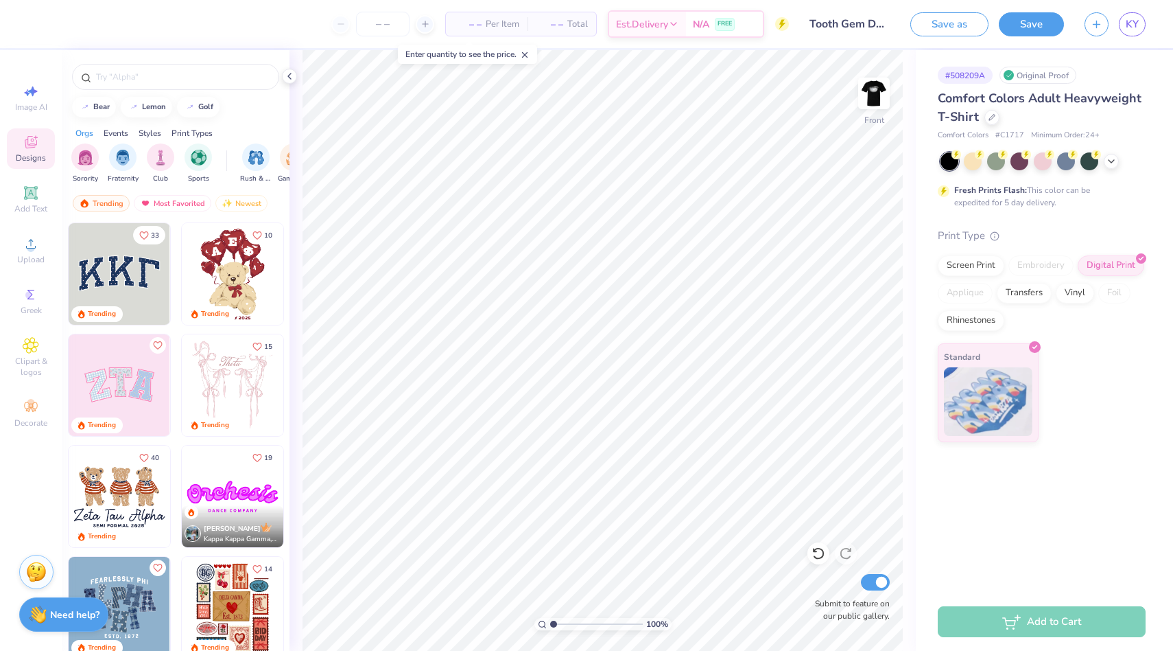
click at [1145, 79] on icon "close" at bounding box center [1144, 84] width 10 height 11
click at [1134, 21] on span "KY" at bounding box center [1132, 24] width 13 height 16
